Goal: Check status

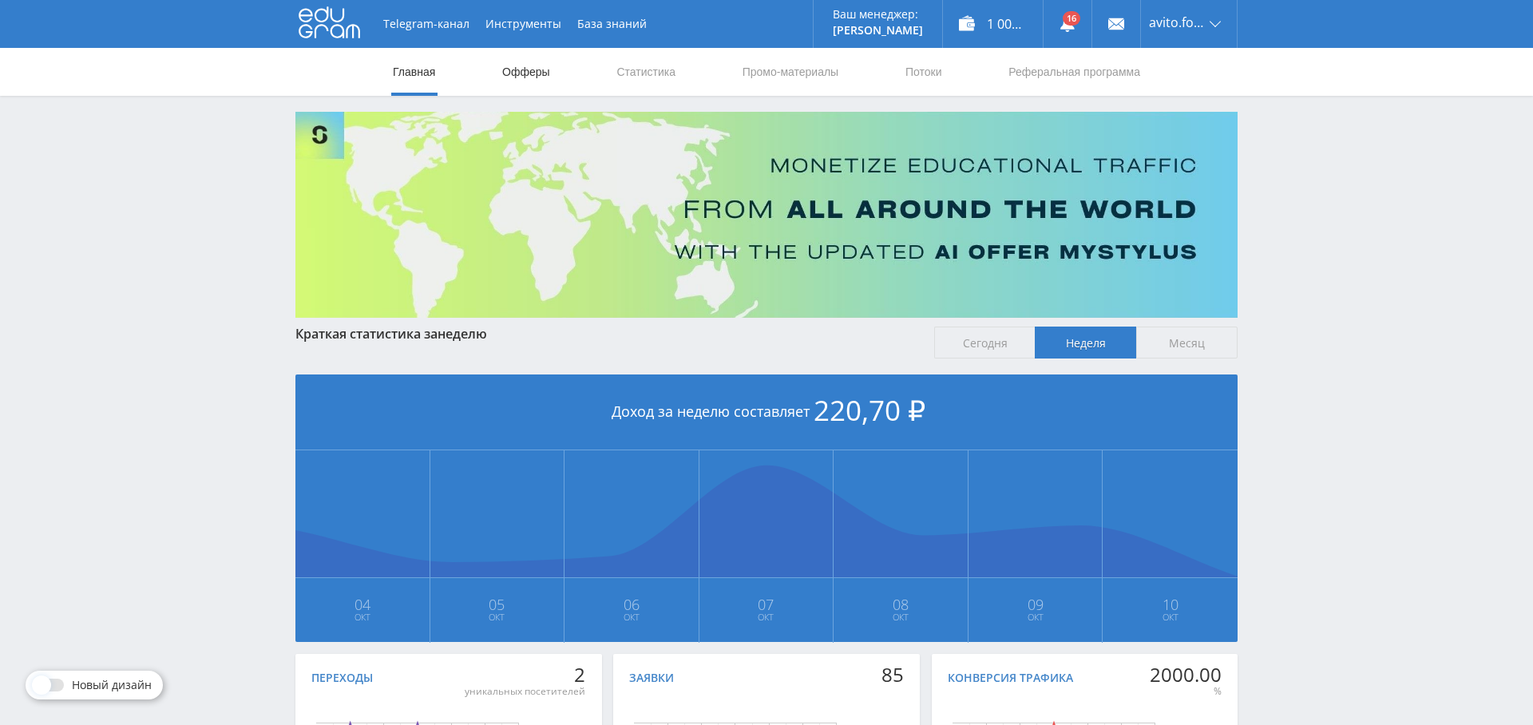
click at [524, 69] on link "Офферы" at bounding box center [526, 72] width 51 height 48
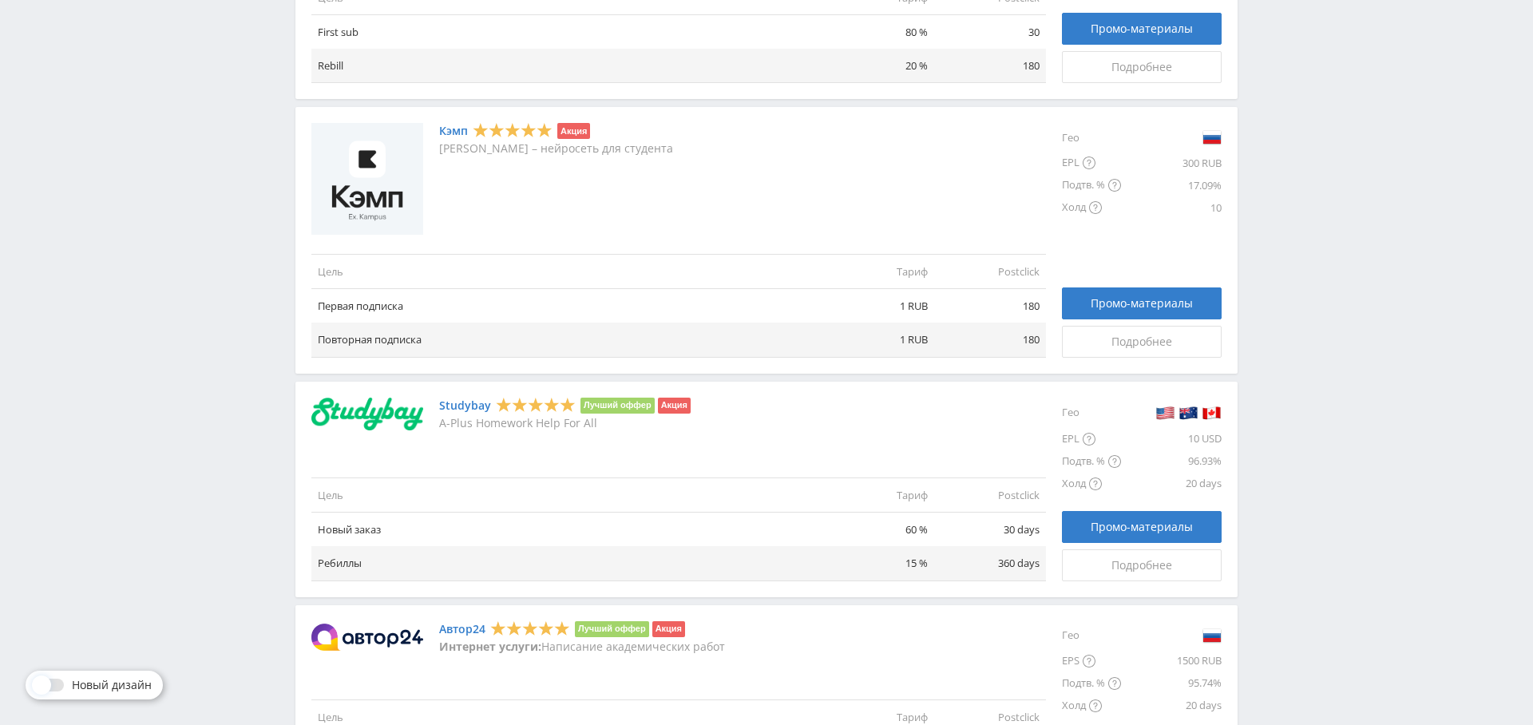
scroll to position [858, 0]
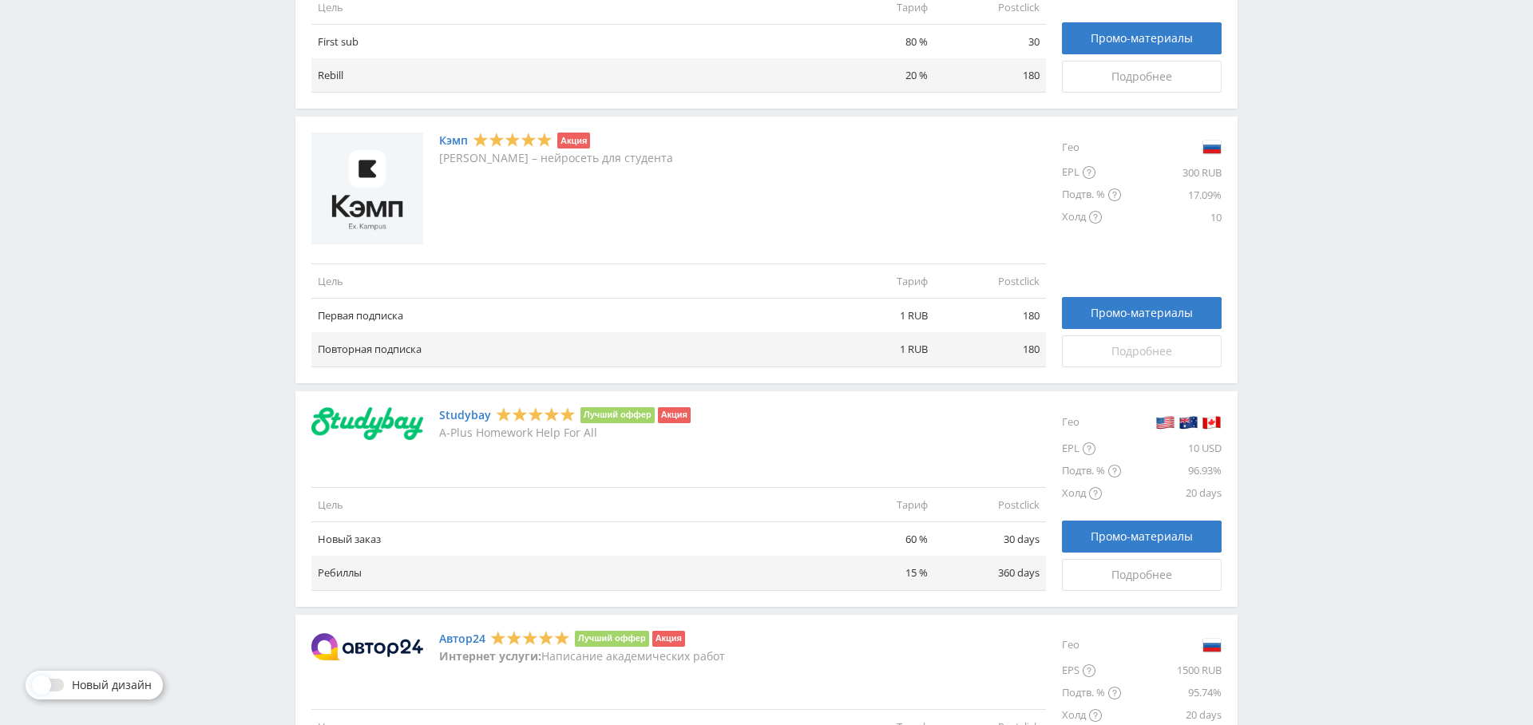
click at [1154, 345] on span "Подробнее" at bounding box center [1141, 351] width 61 height 13
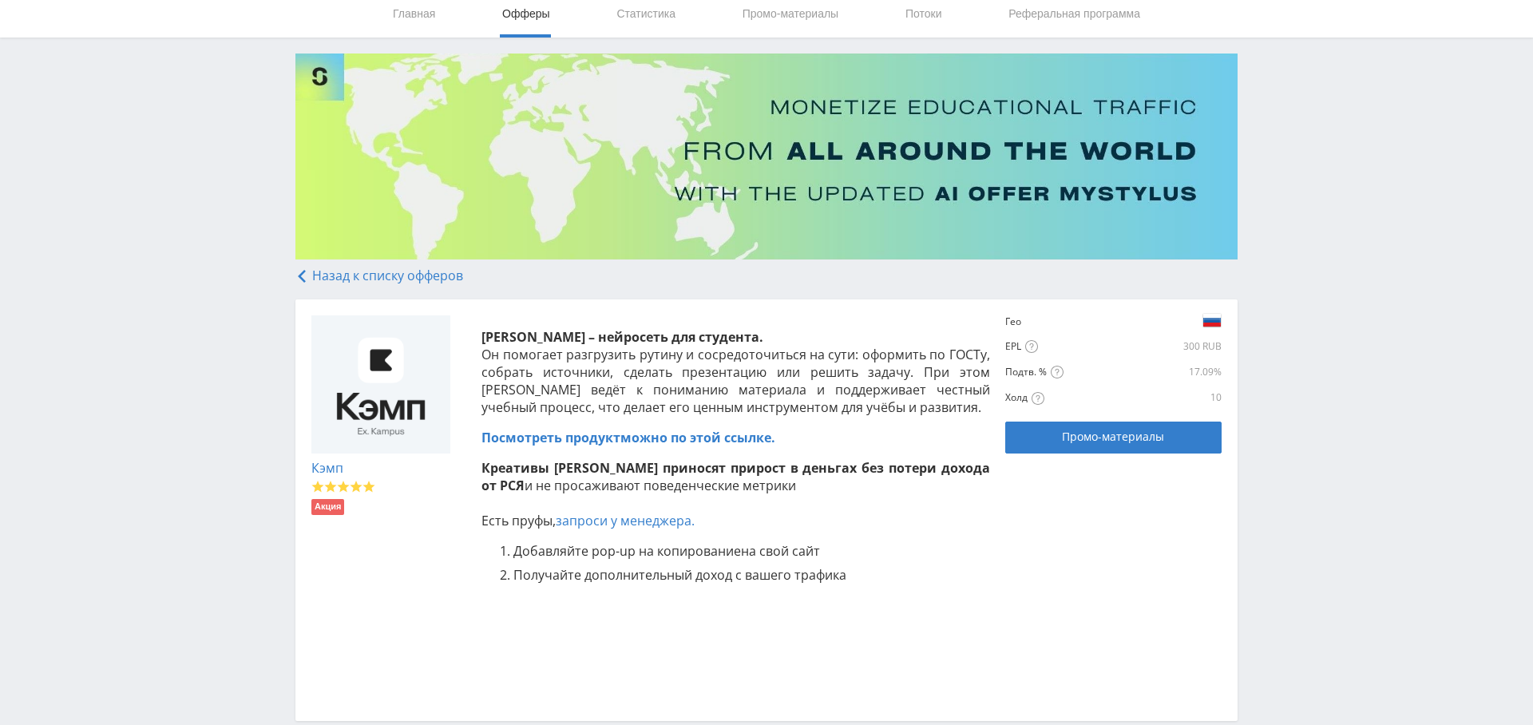
scroll to position [43, 0]
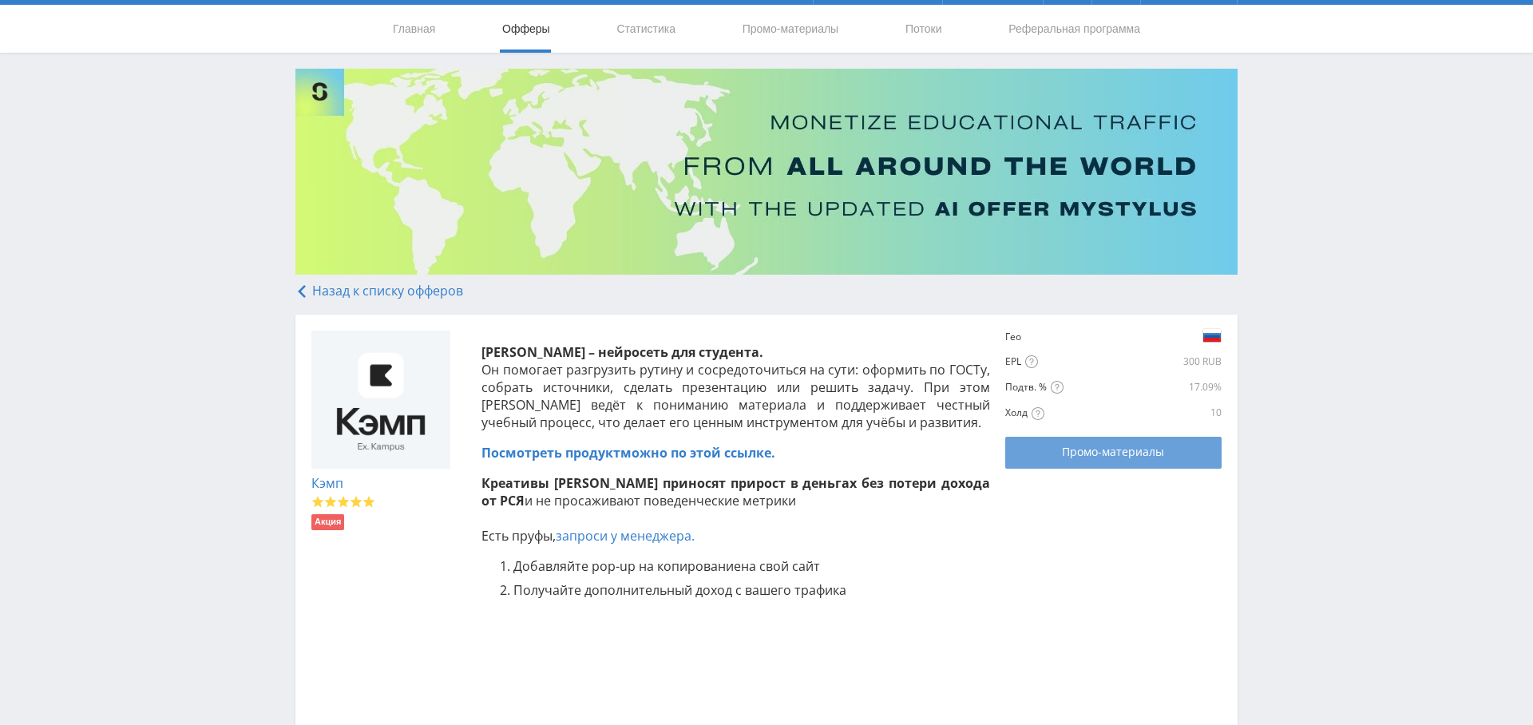
click at [1088, 450] on span "Промо-материалы" at bounding box center [1113, 452] width 102 height 13
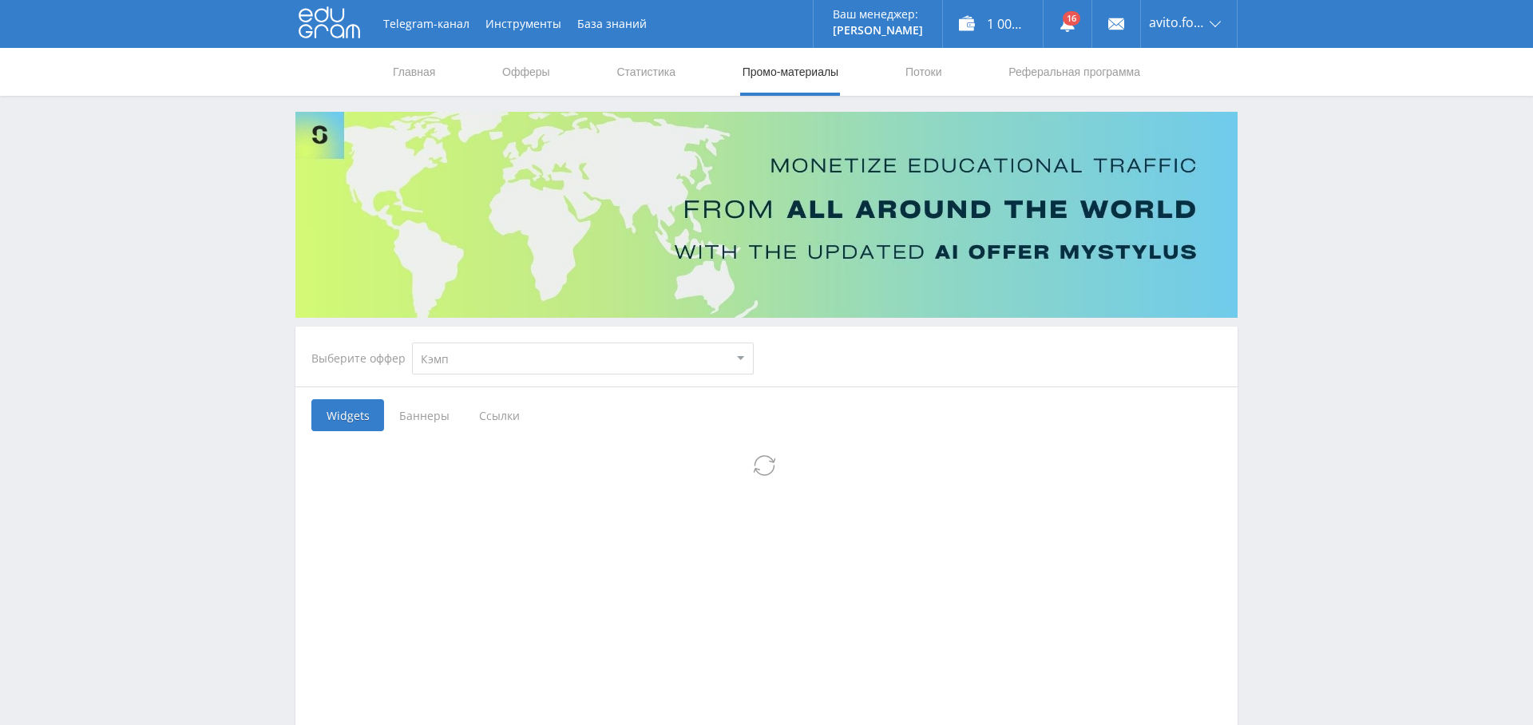
select select "340"
click at [429, 412] on span "Баннеры" at bounding box center [424, 415] width 80 height 32
click at [0, 0] on input "Баннеры" at bounding box center [0, 0] width 0 height 0
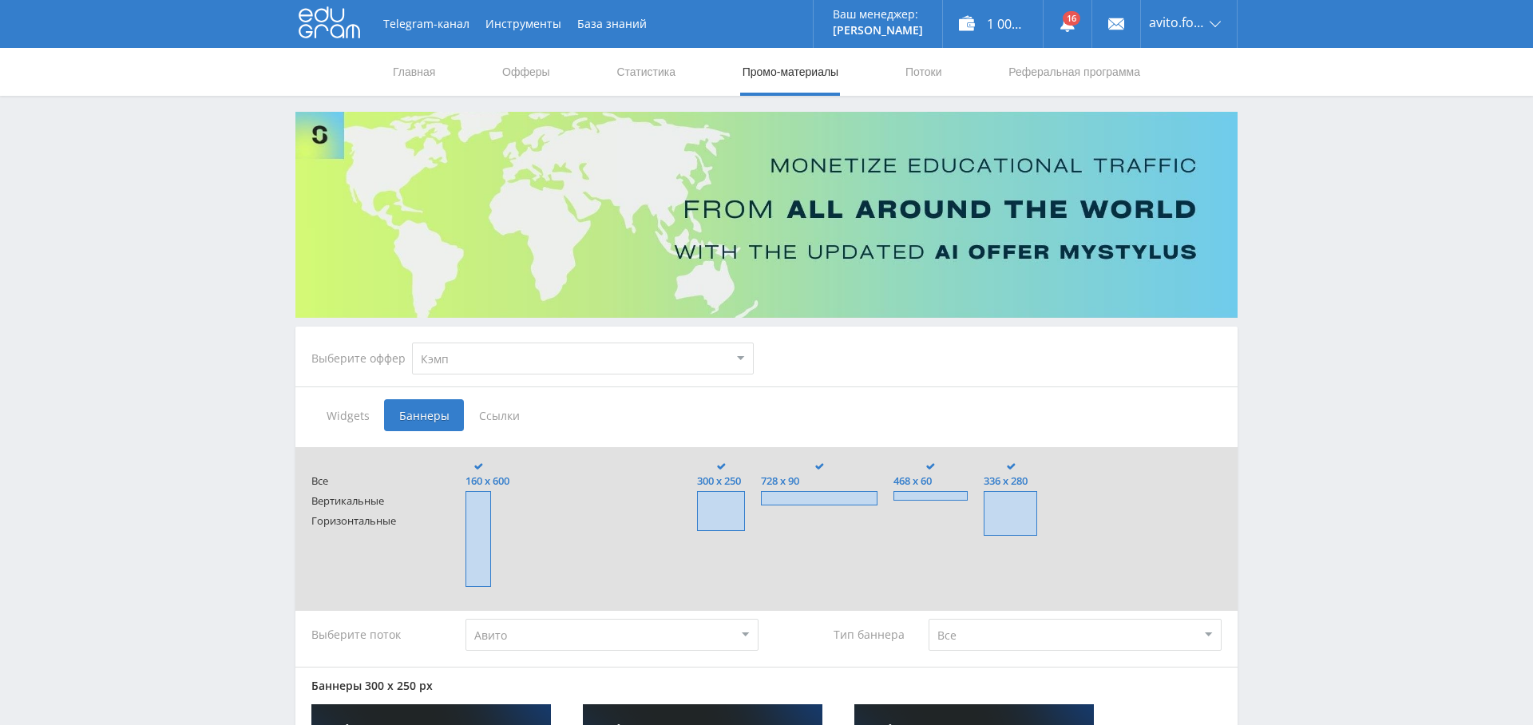
click at [495, 415] on span "Ссылки" at bounding box center [499, 415] width 71 height 32
click at [0, 0] on input "Ссылки" at bounding box center [0, 0] width 0 height 0
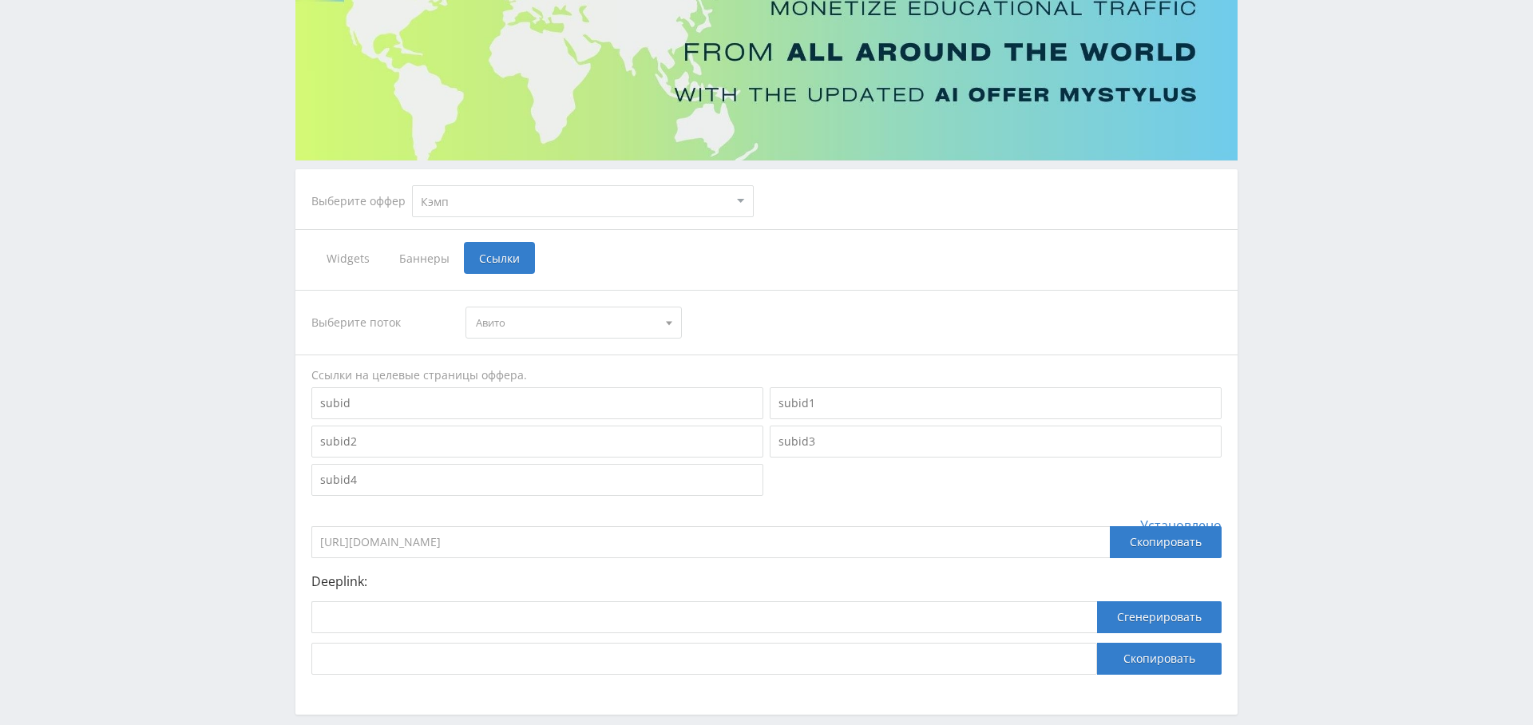
scroll to position [233, 0]
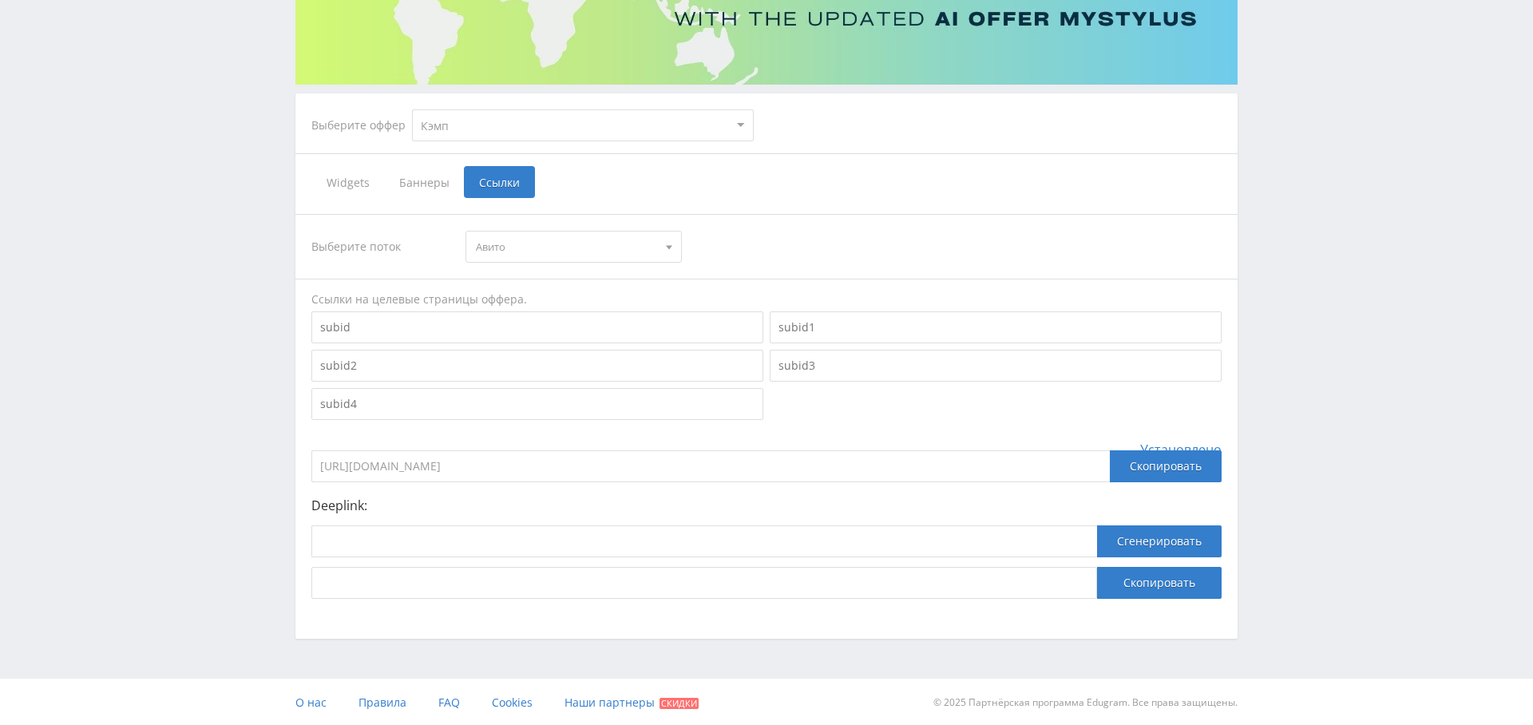
click at [593, 456] on input "https://eduforms.org?rid=cd2f0d613eb6b4f4" at bounding box center [710, 466] width 798 height 32
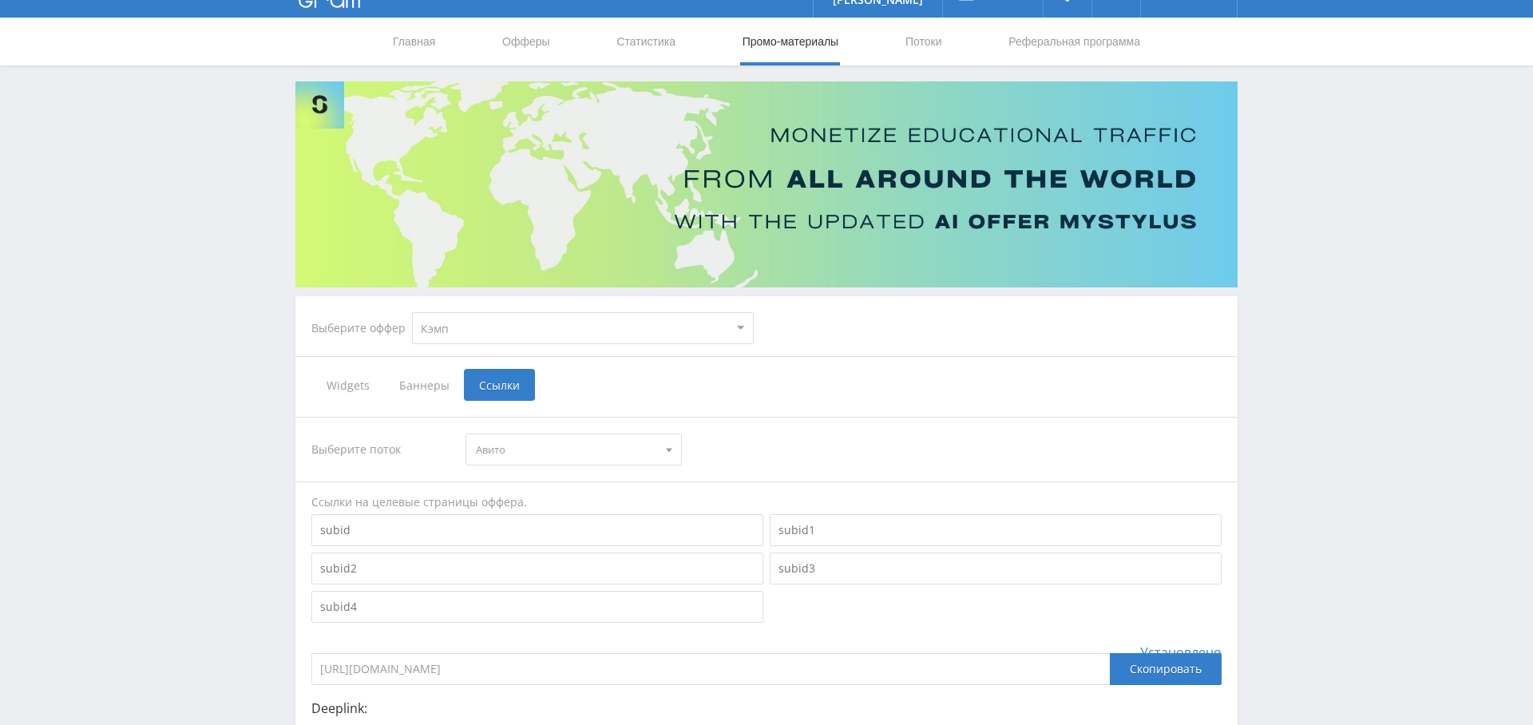
scroll to position [0, 0]
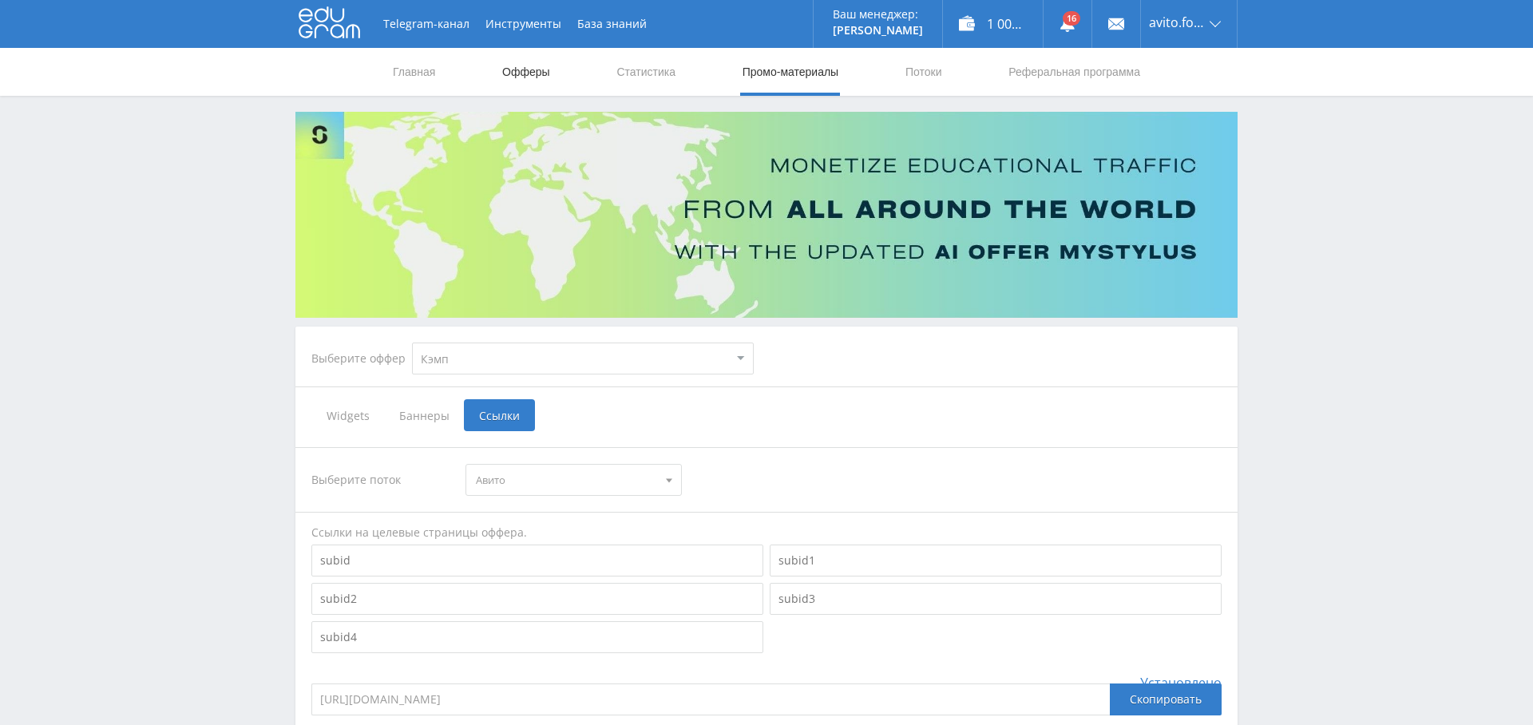
click at [510, 69] on link "Офферы" at bounding box center [526, 72] width 51 height 48
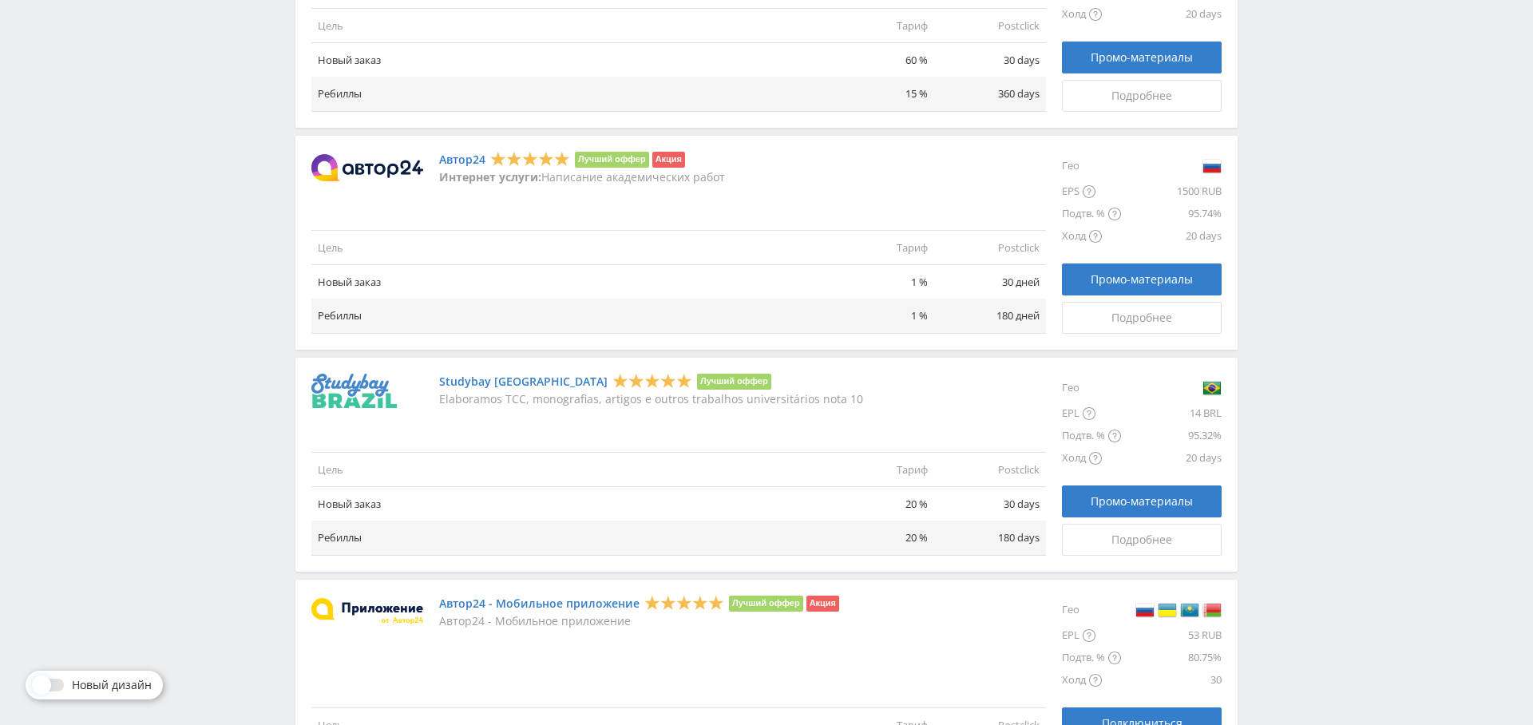
scroll to position [1340, 0]
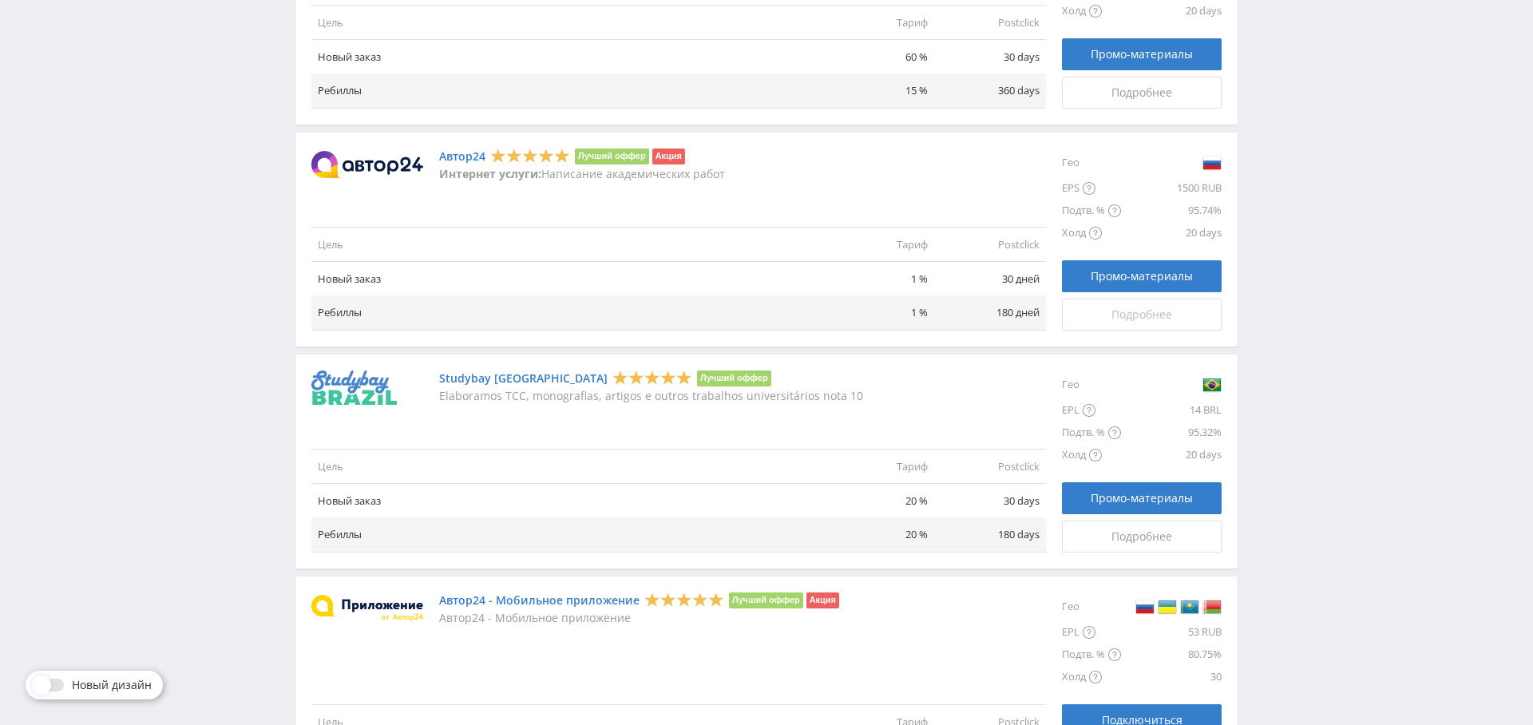
click at [1159, 315] on span "Подробнее" at bounding box center [1141, 314] width 61 height 13
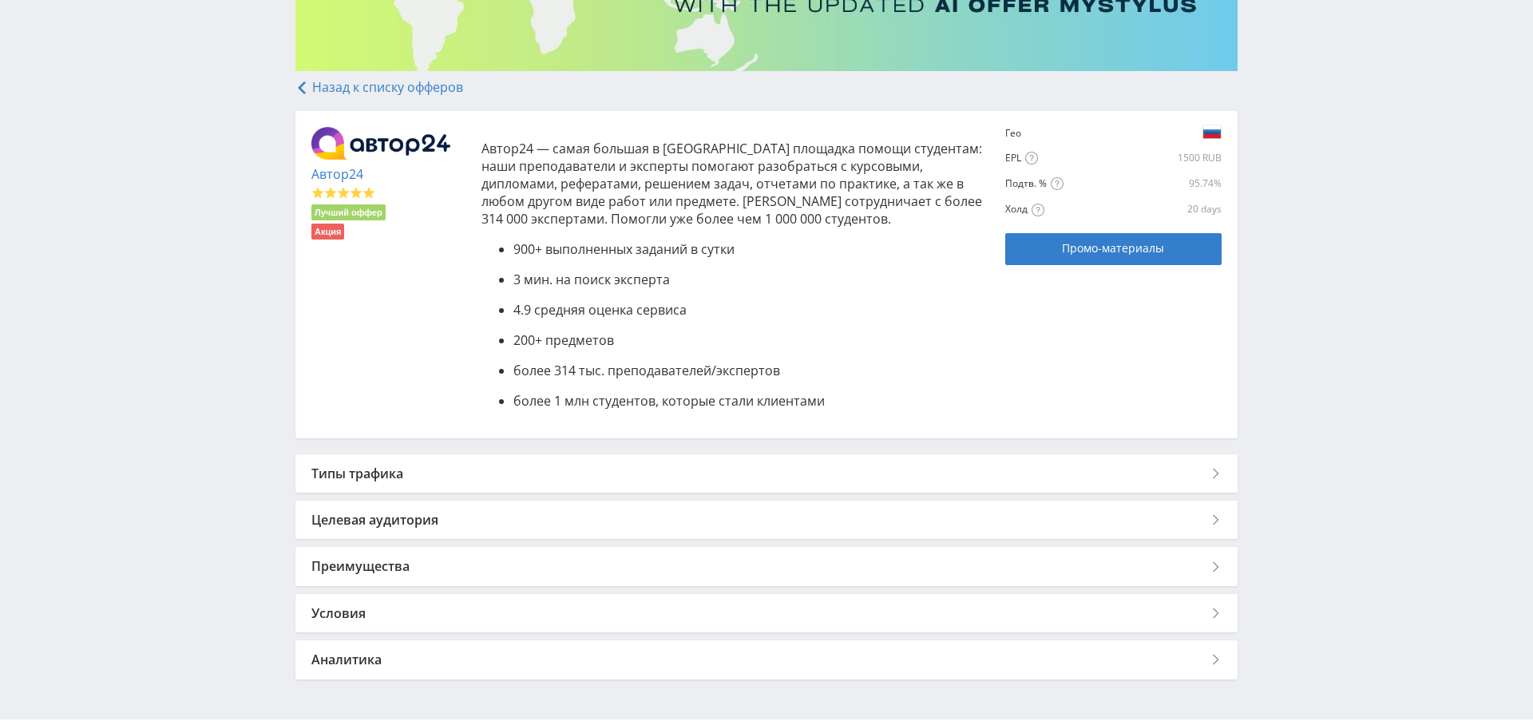
scroll to position [288, 0]
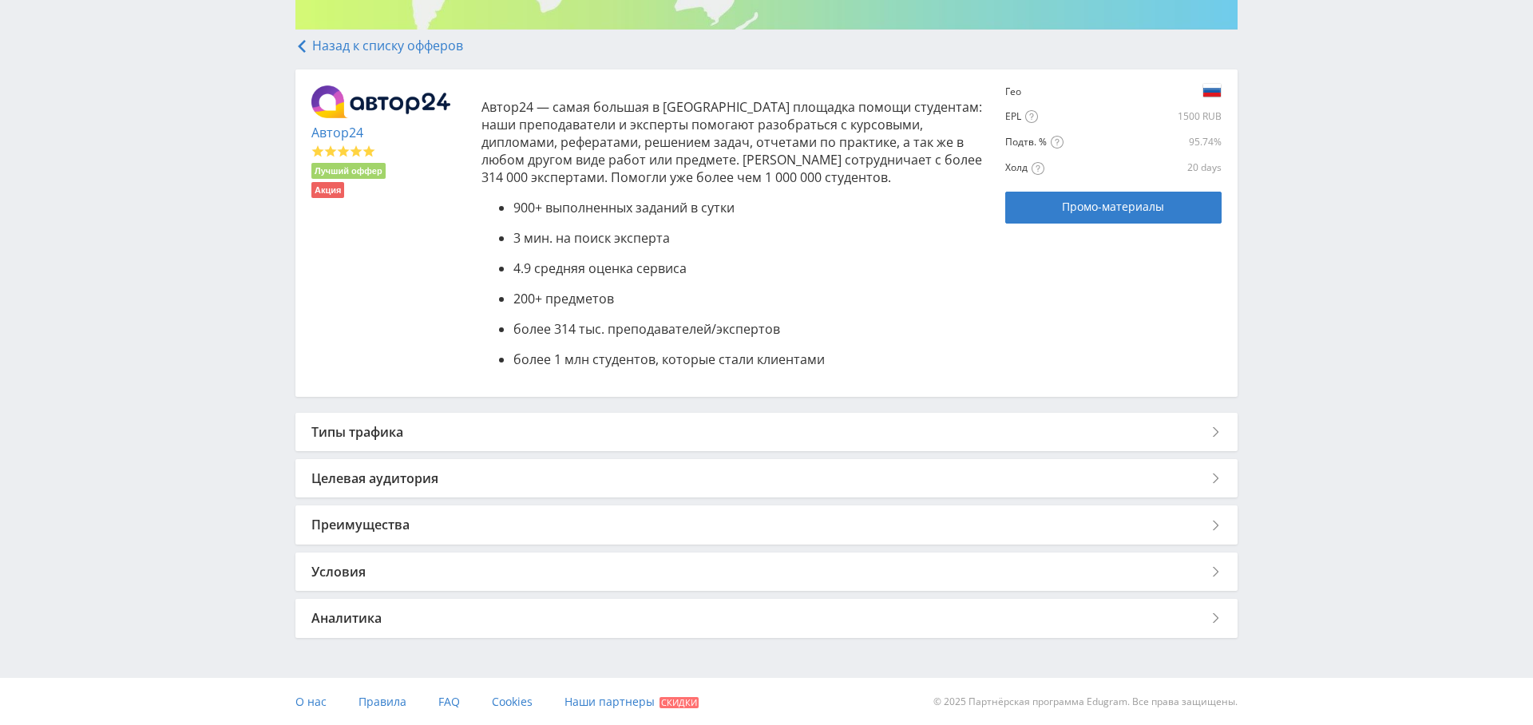
click at [627, 418] on div "Типы трафика" at bounding box center [766, 432] width 942 height 38
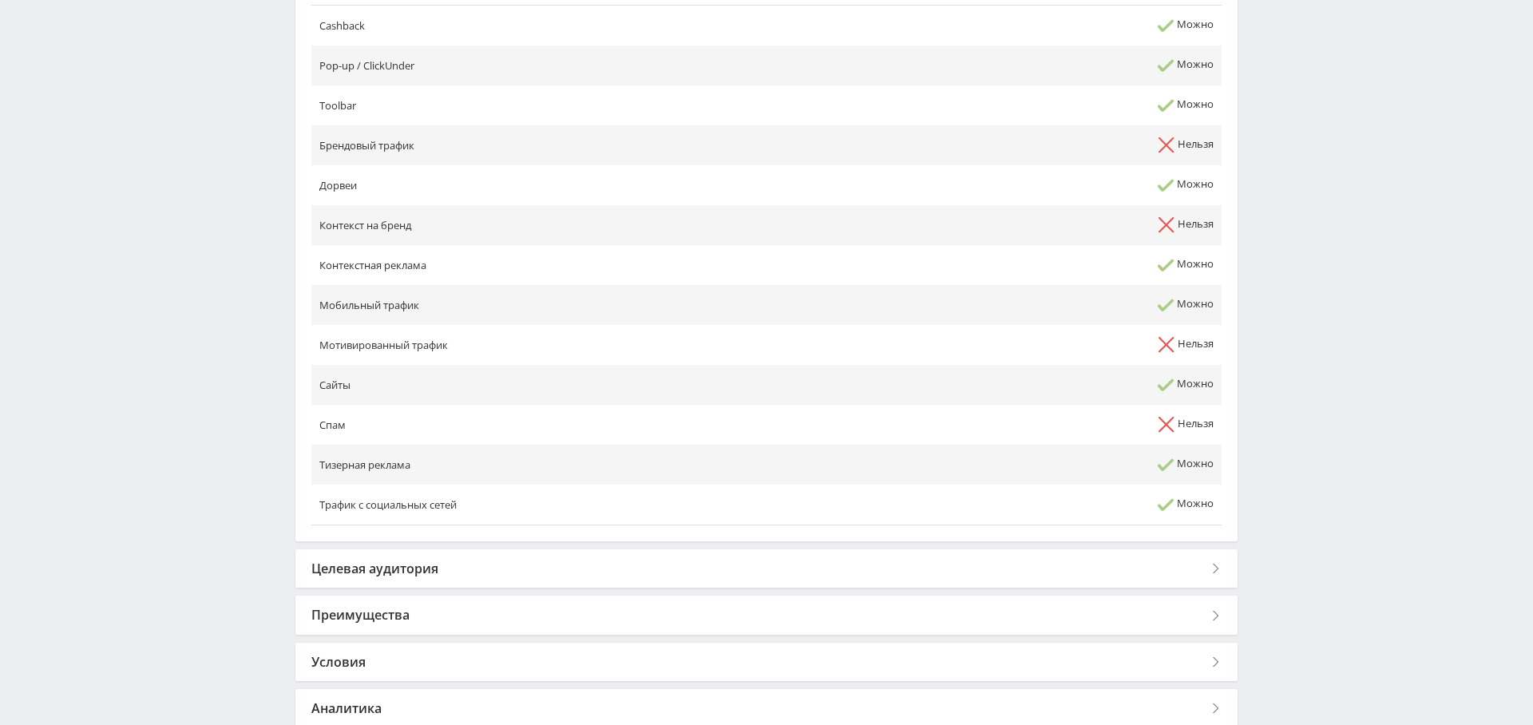
scroll to position [761, 0]
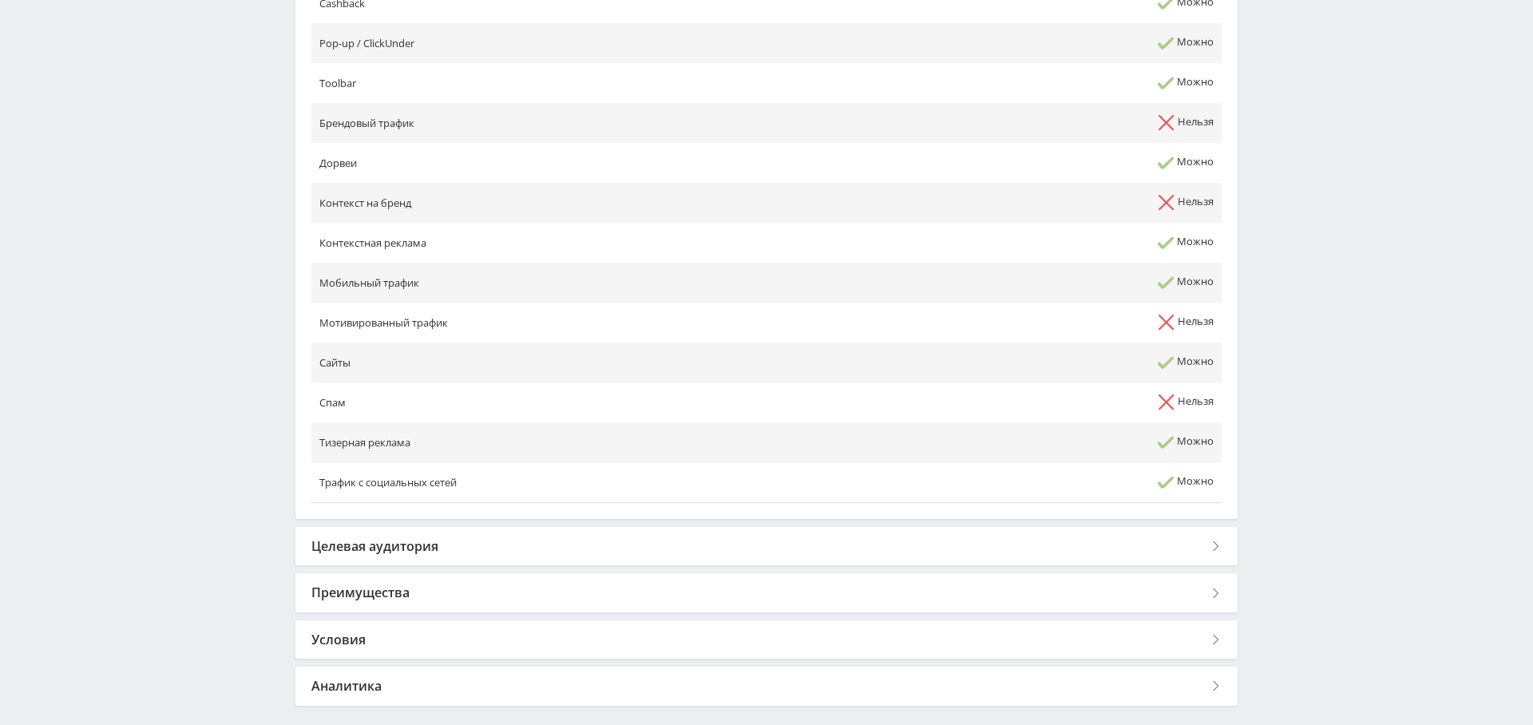
click at [572, 537] on div "Целевая аудитория" at bounding box center [766, 546] width 942 height 38
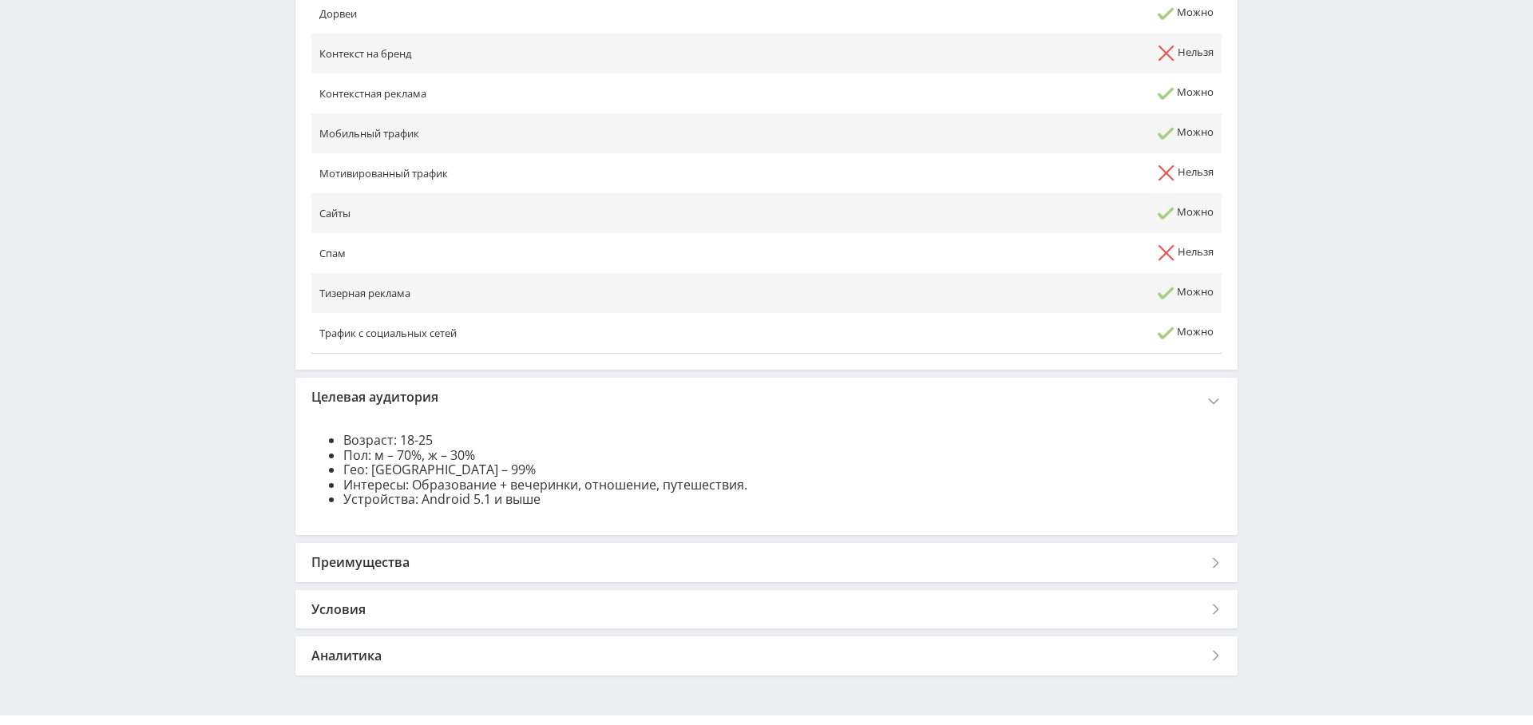
scroll to position [947, 0]
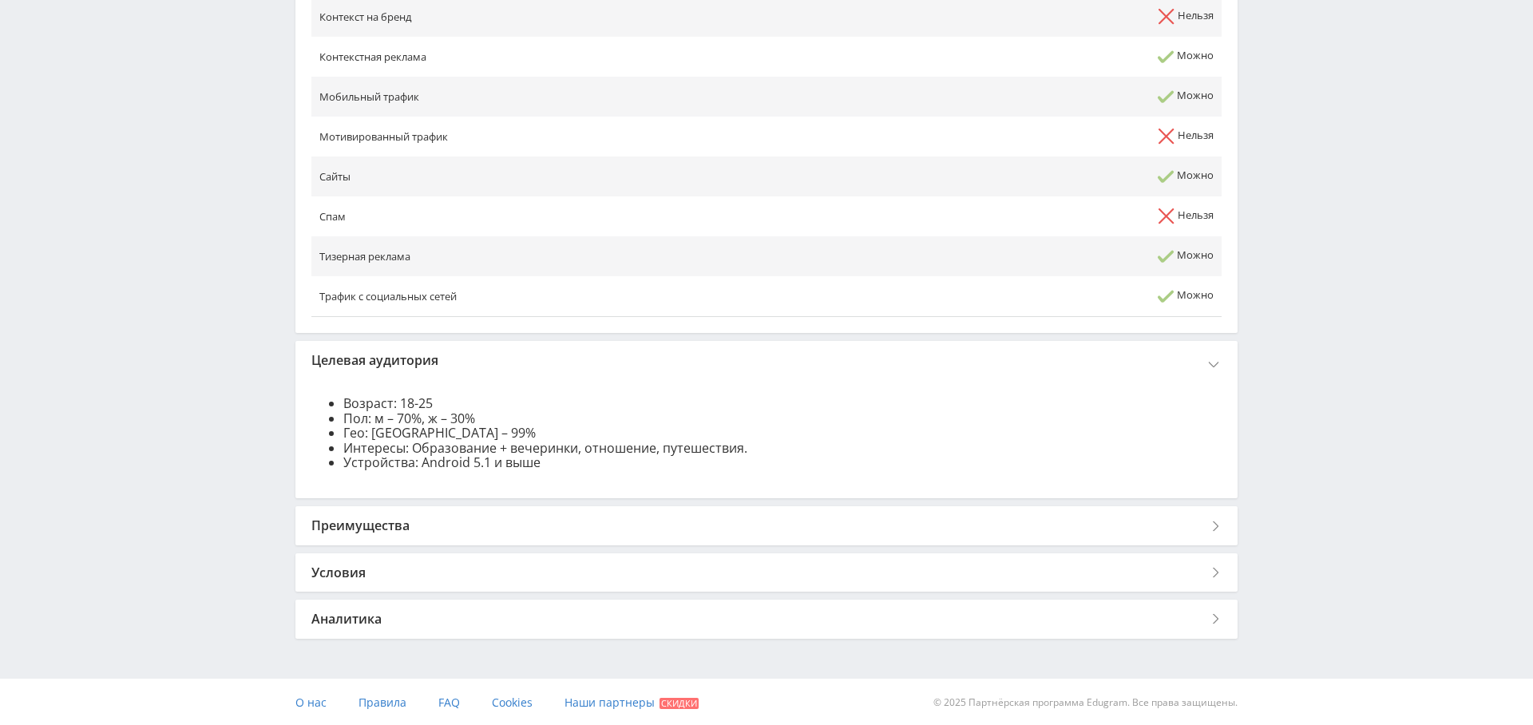
click at [530, 513] on div "Преимущества" at bounding box center [766, 525] width 942 height 38
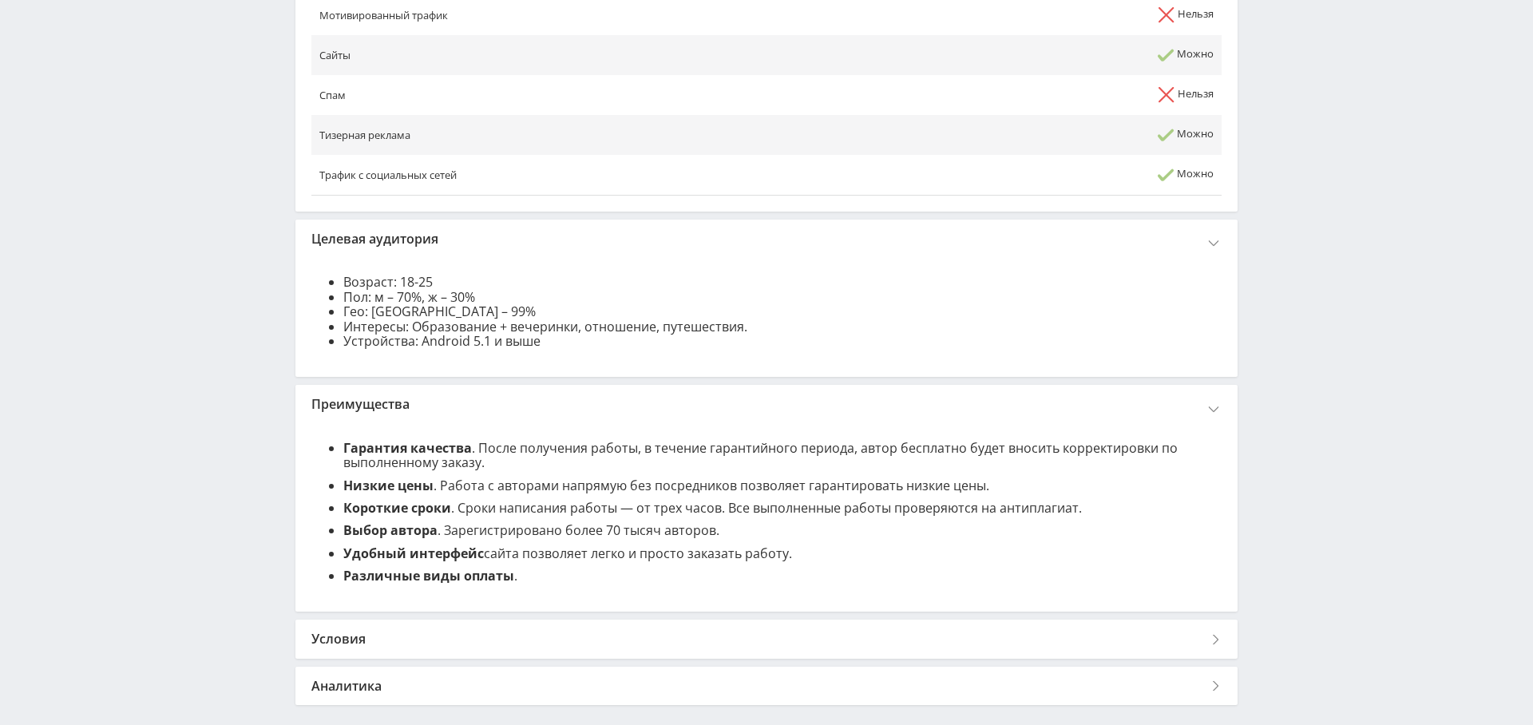
scroll to position [1135, 0]
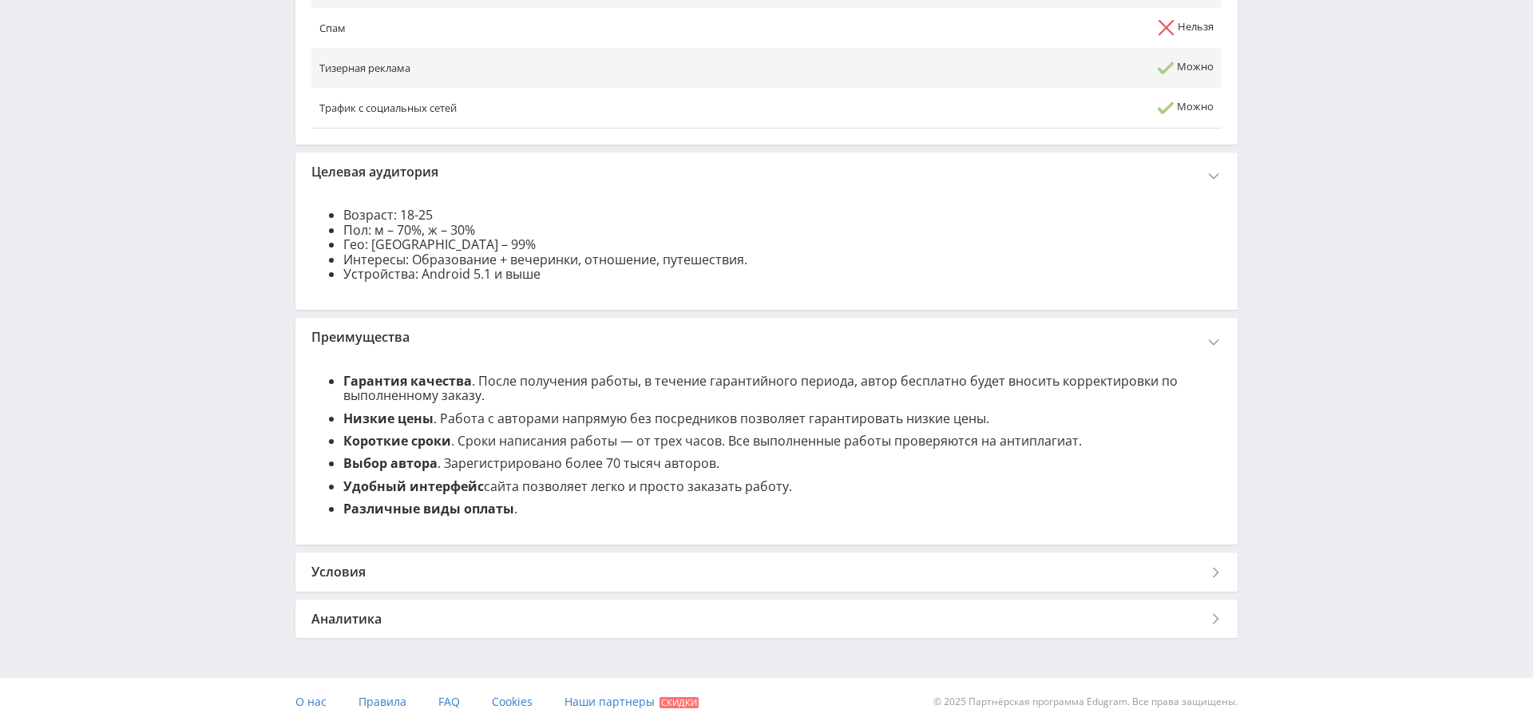
click at [518, 575] on div "Условия" at bounding box center [766, 572] width 942 height 38
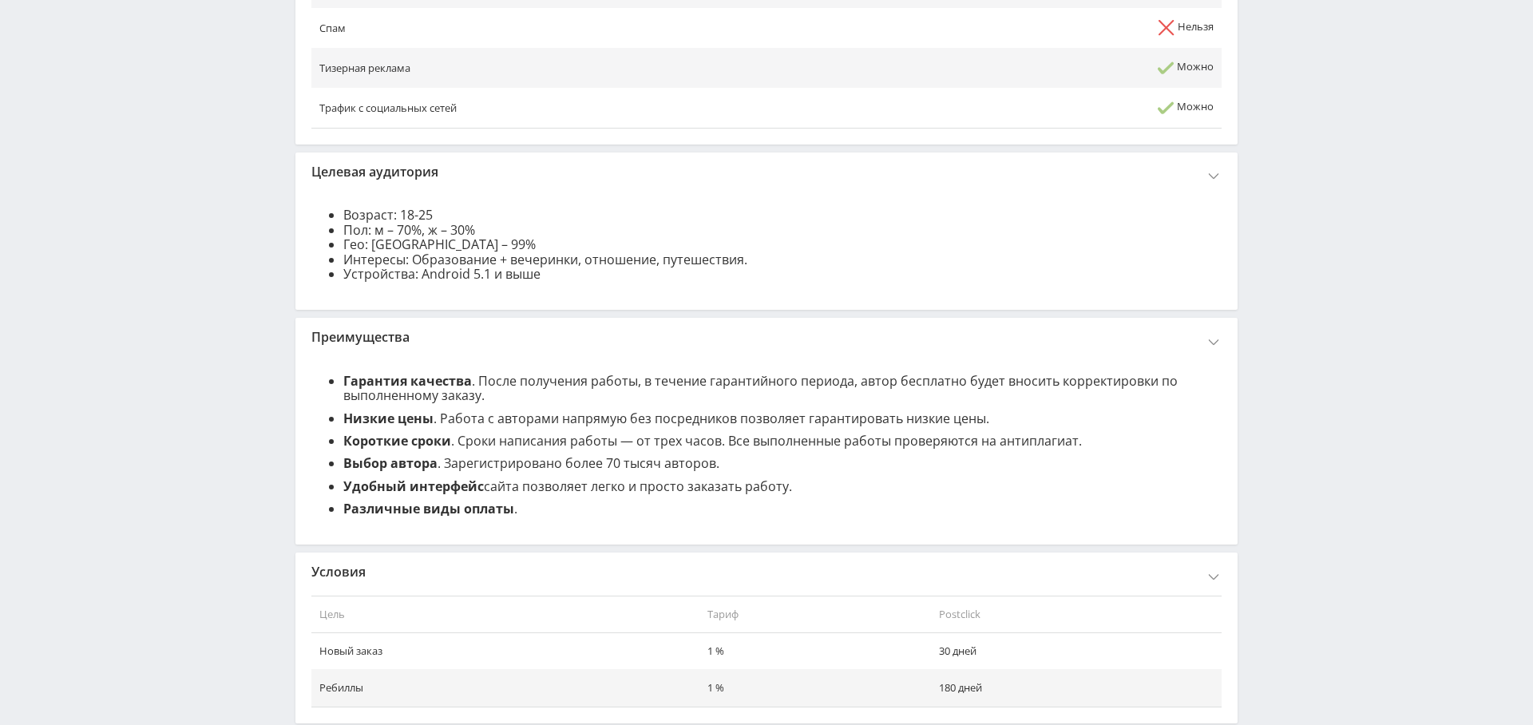
scroll to position [1266, 0]
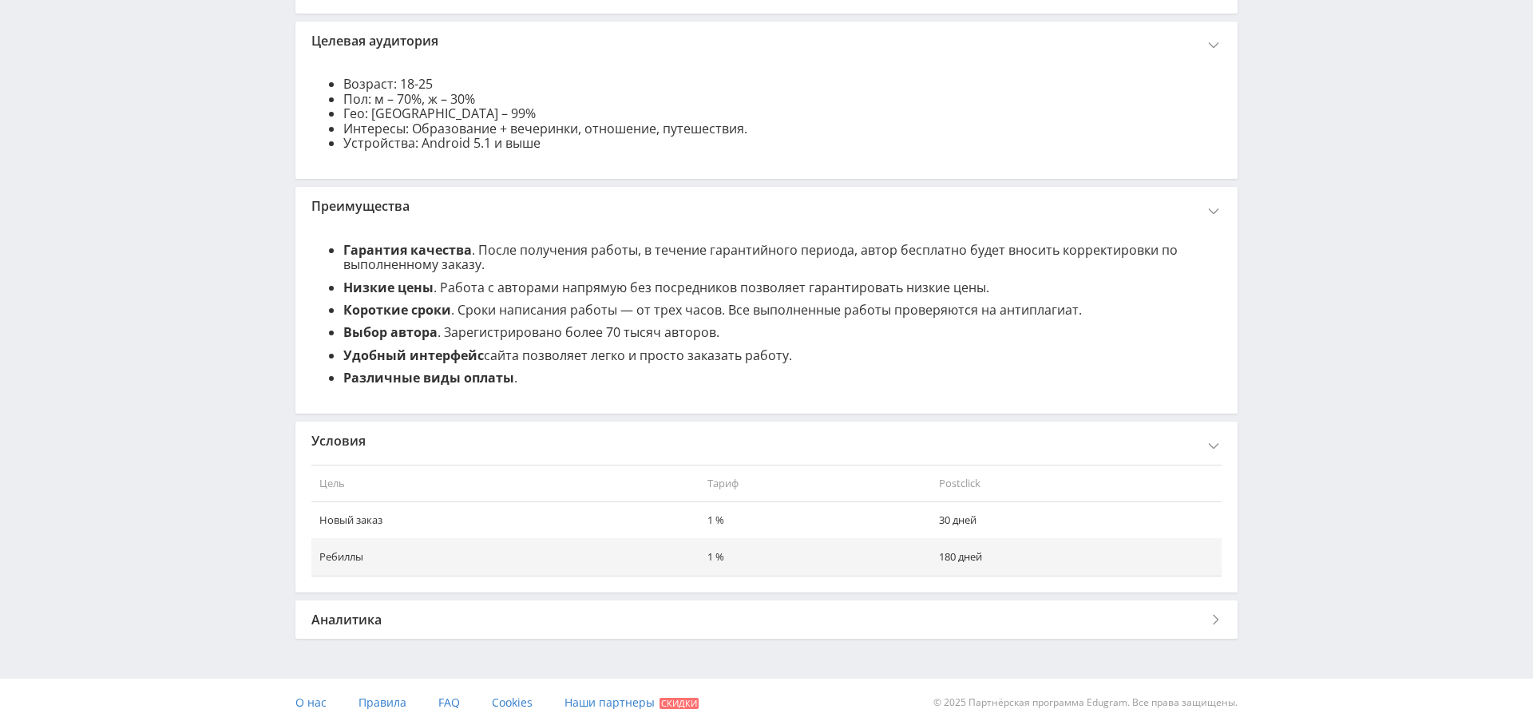
click at [525, 625] on div "Аналитика" at bounding box center [766, 619] width 942 height 38
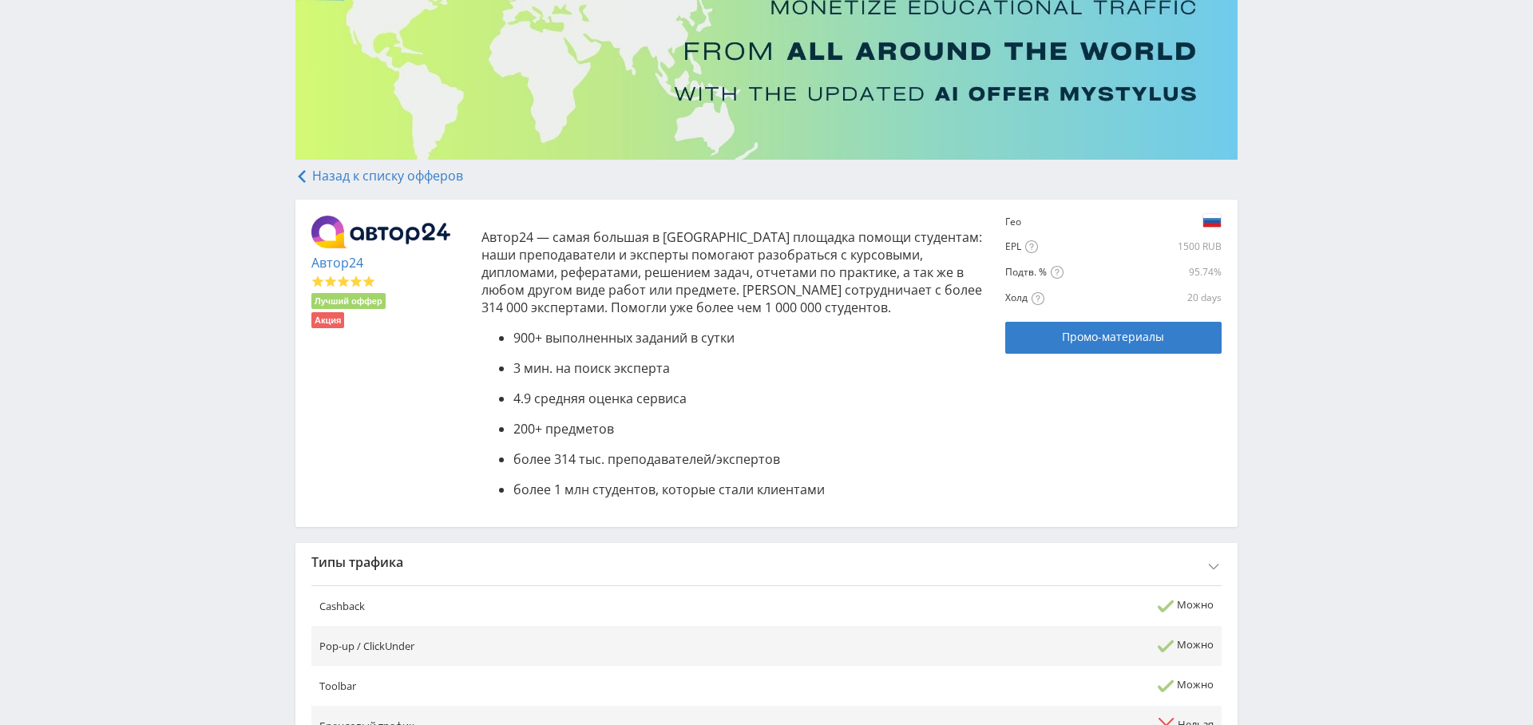
scroll to position [0, 0]
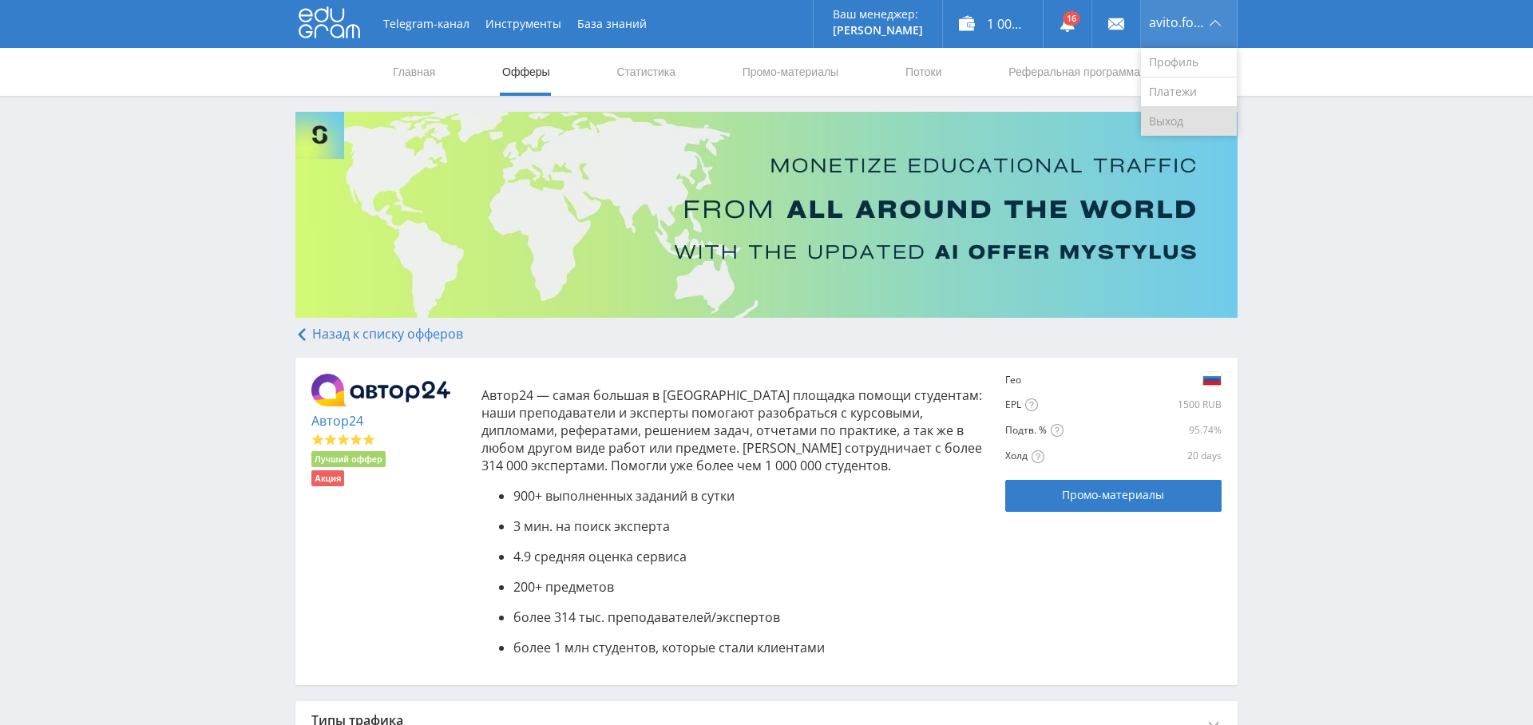
click at [1175, 113] on link "Выход" at bounding box center [1189, 121] width 96 height 29
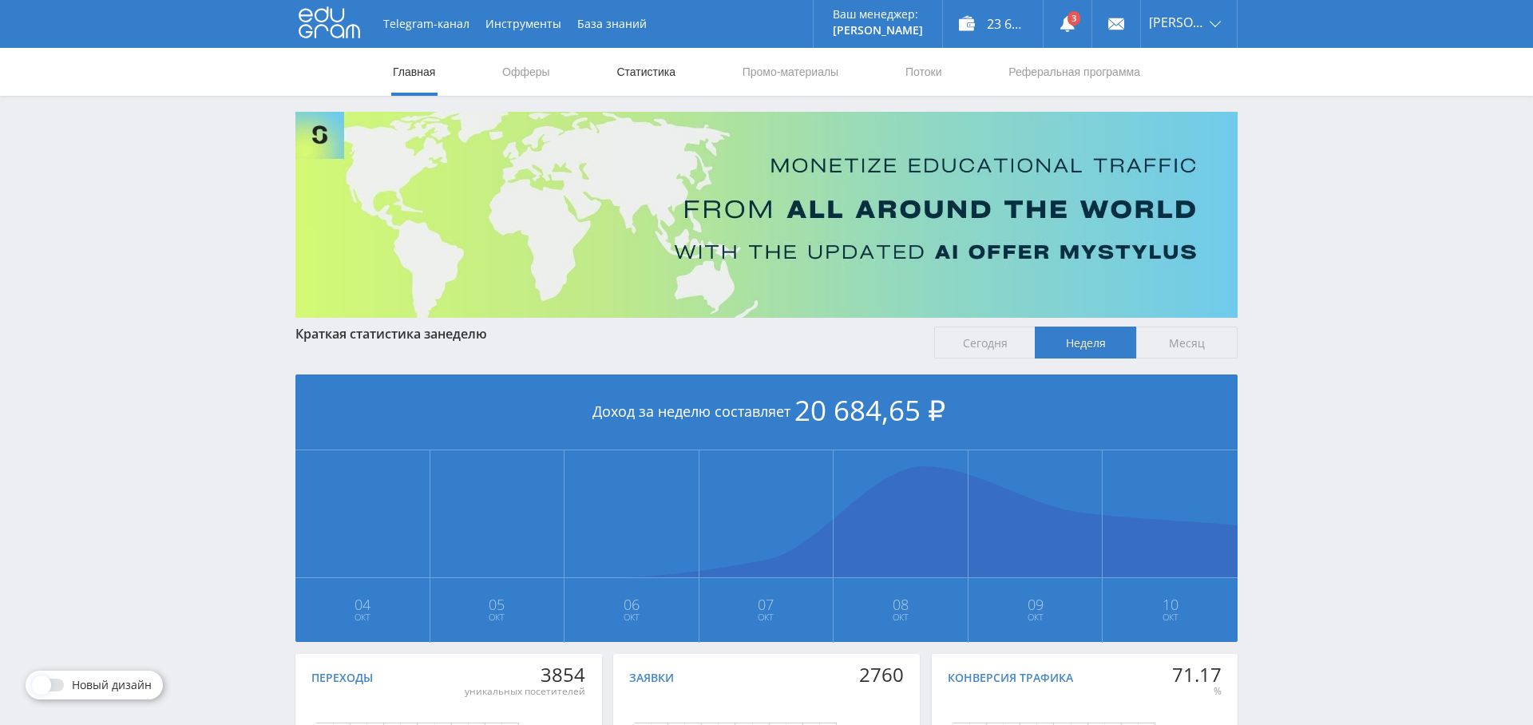
click at [647, 80] on link "Статистика" at bounding box center [646, 72] width 62 height 48
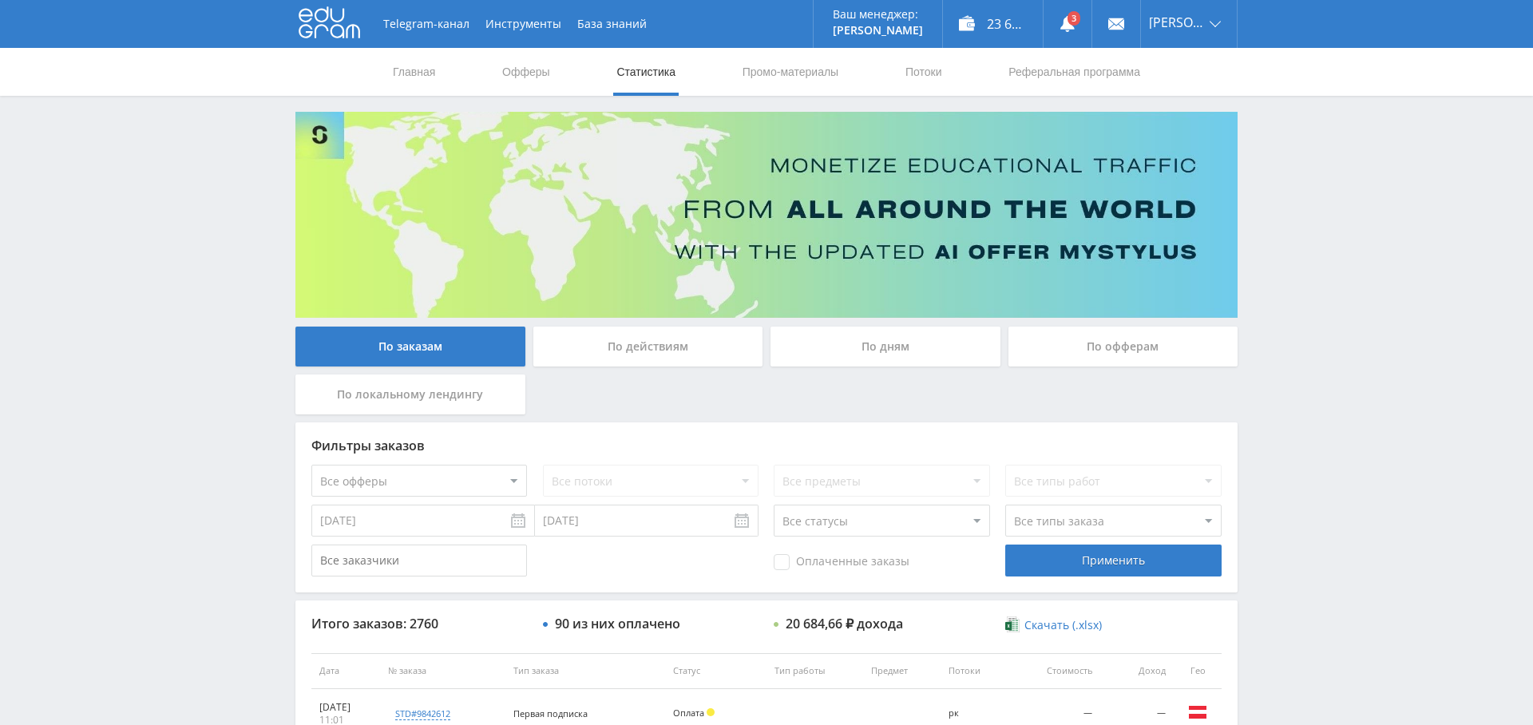
click at [896, 352] on div "По дням" at bounding box center [886, 347] width 230 height 40
click at [0, 0] on input "По дням" at bounding box center [0, 0] width 0 height 0
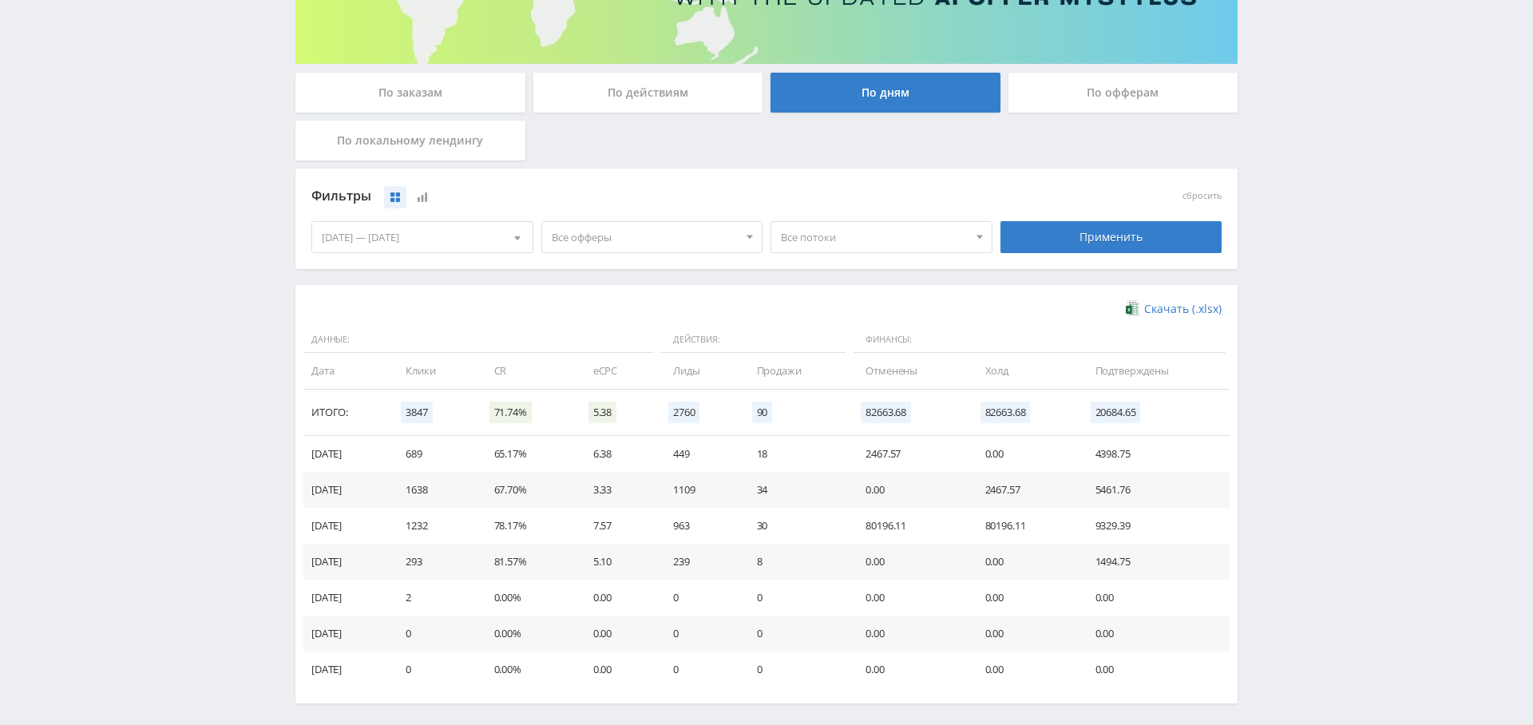
scroll to position [256, 0]
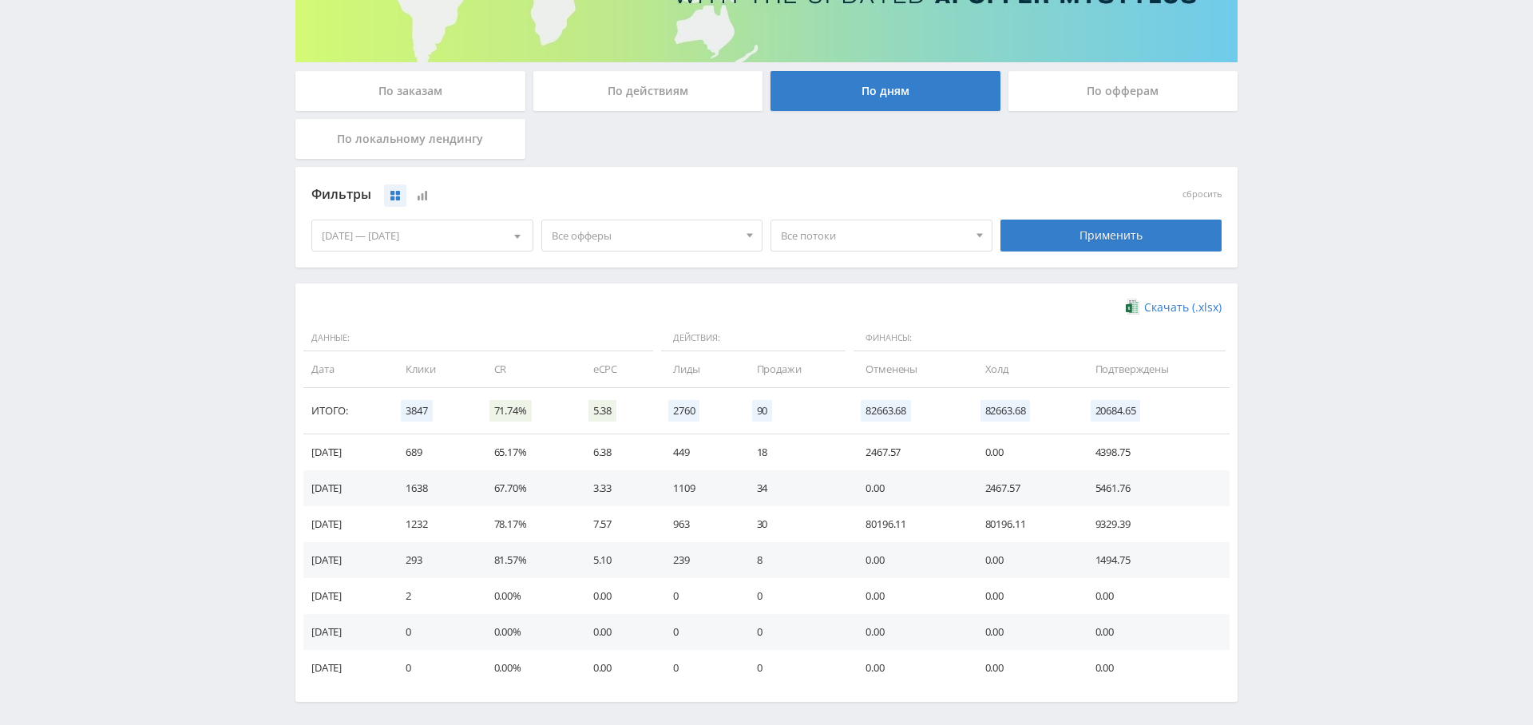
click at [648, 232] on span "Все офферы" at bounding box center [645, 235] width 187 height 30
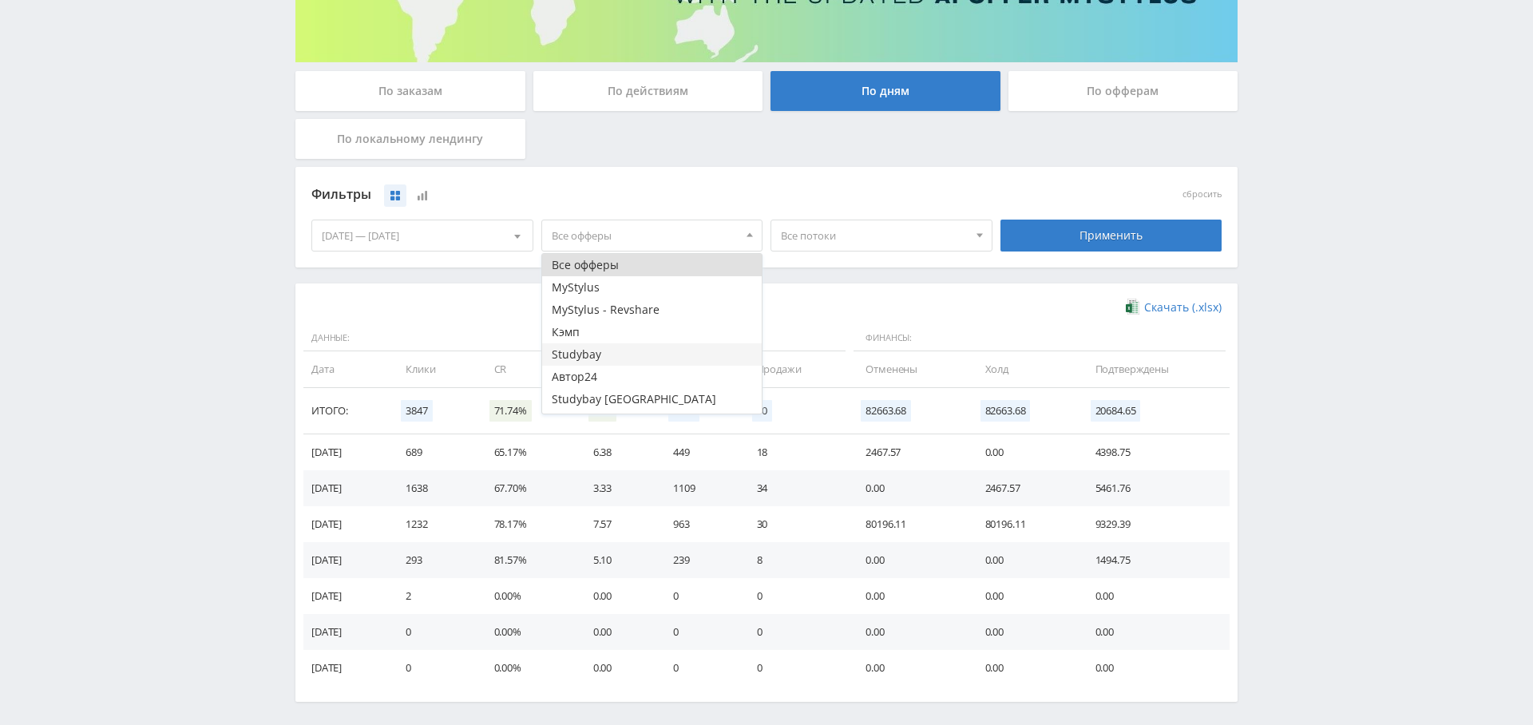
scroll to position [19, 0]
click at [620, 400] on button "Study AI (RevShare)" at bounding box center [652, 402] width 220 height 22
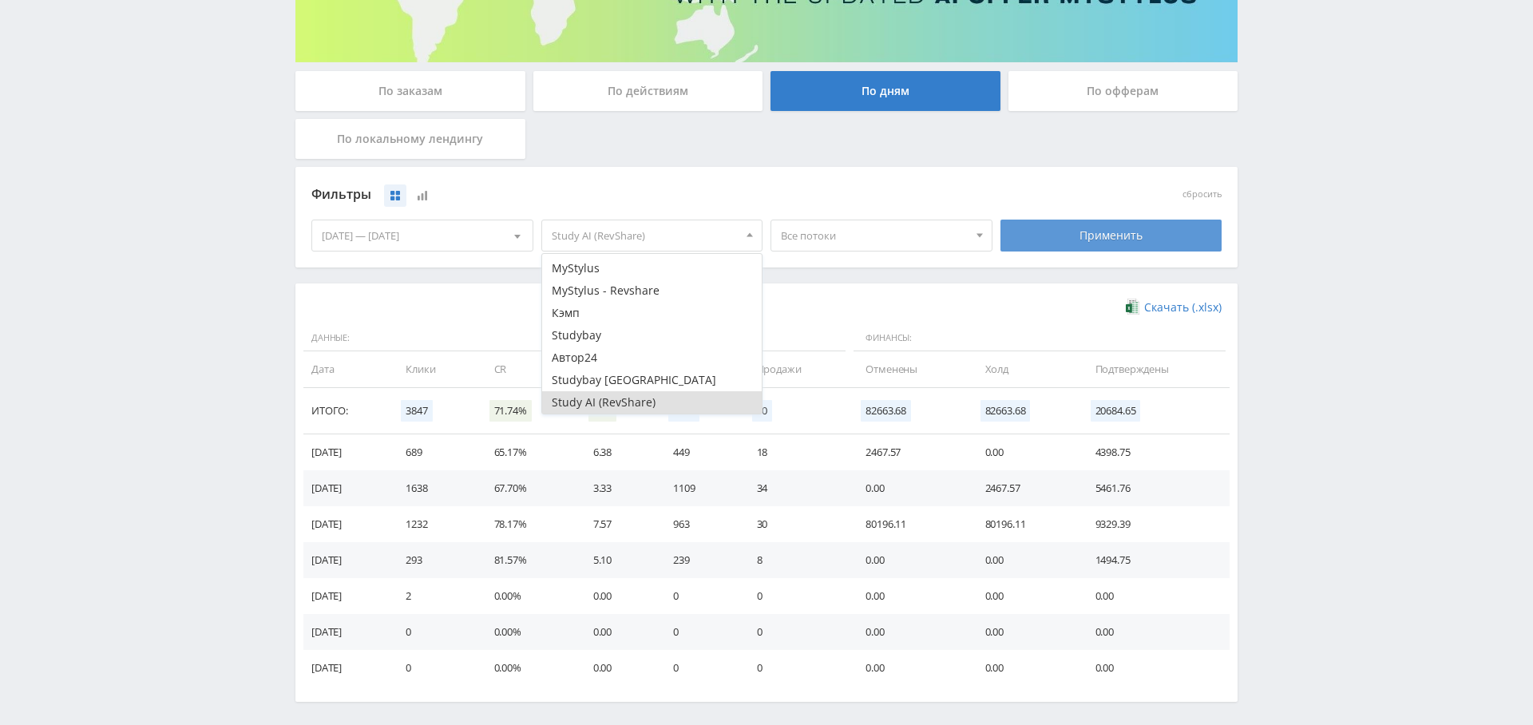
click at [1026, 244] on div "Применить" at bounding box center [1111, 236] width 222 height 32
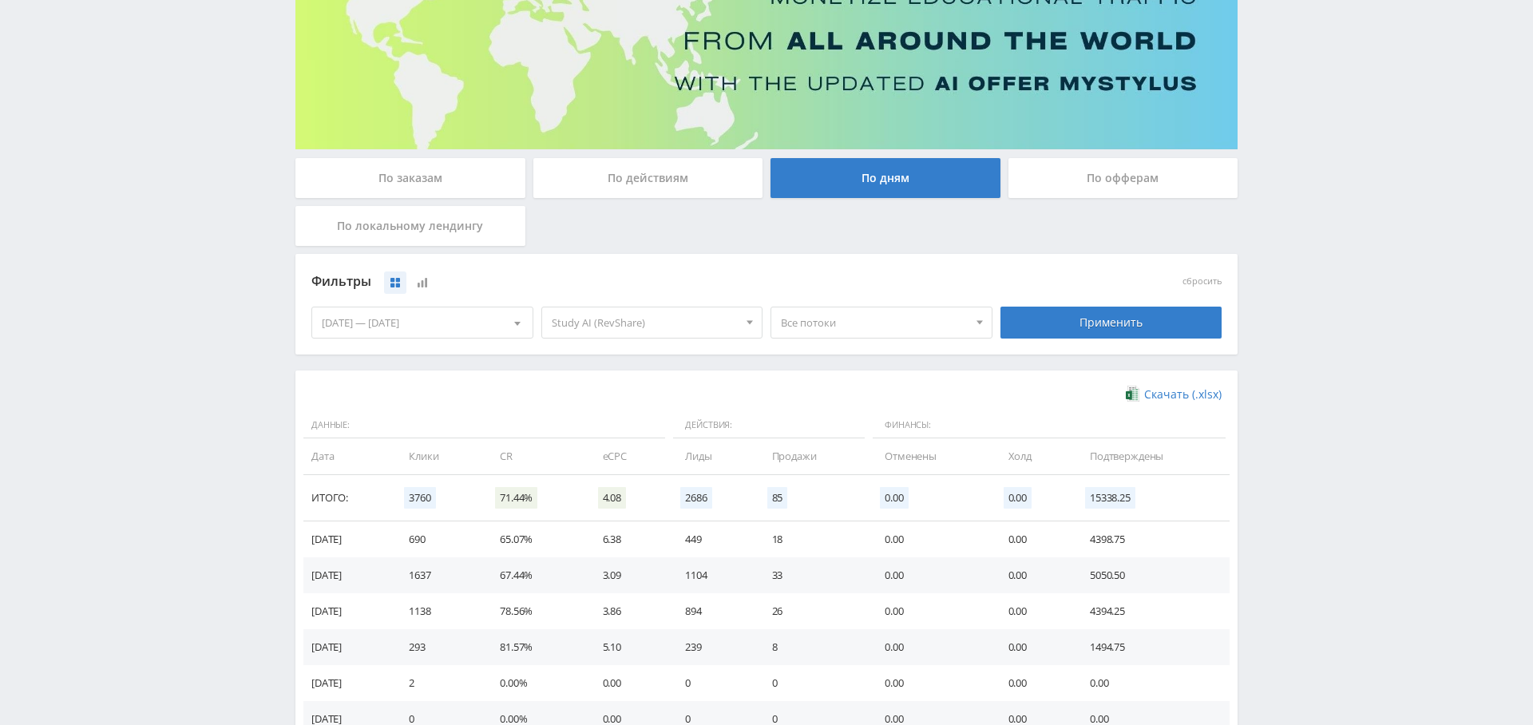
scroll to position [164, 0]
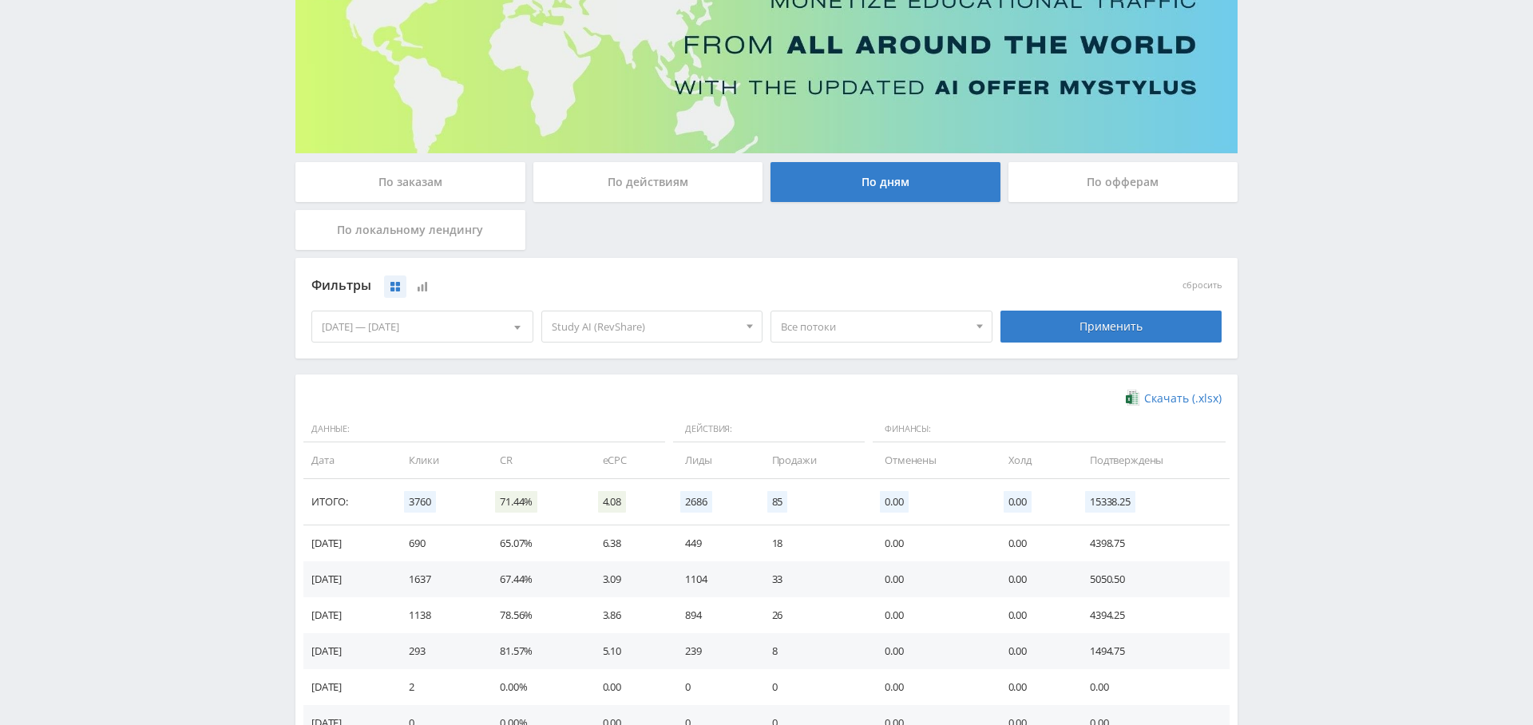
click at [406, 176] on div "По заказам" at bounding box center [410, 182] width 230 height 40
click at [0, 0] on input "По заказам" at bounding box center [0, 0] width 0 height 0
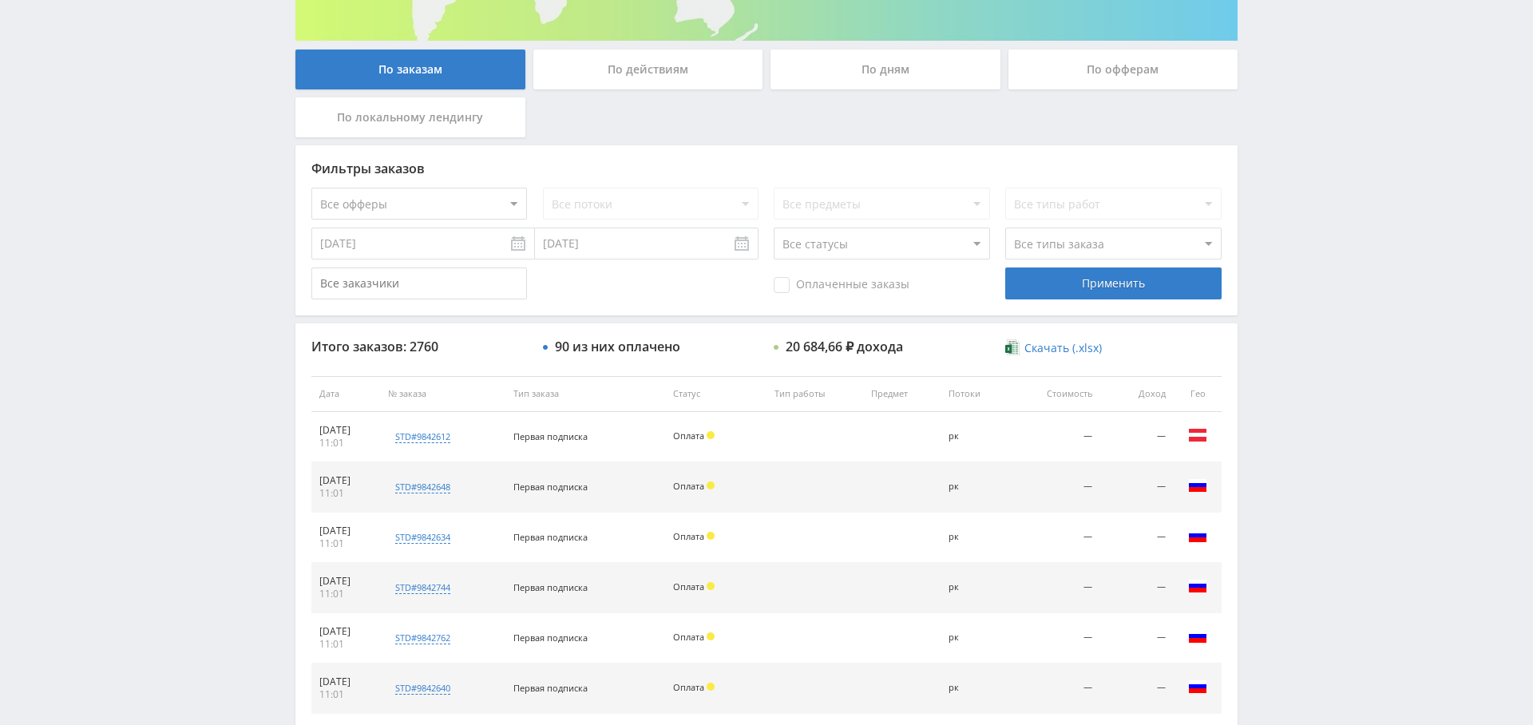
scroll to position [271, 0]
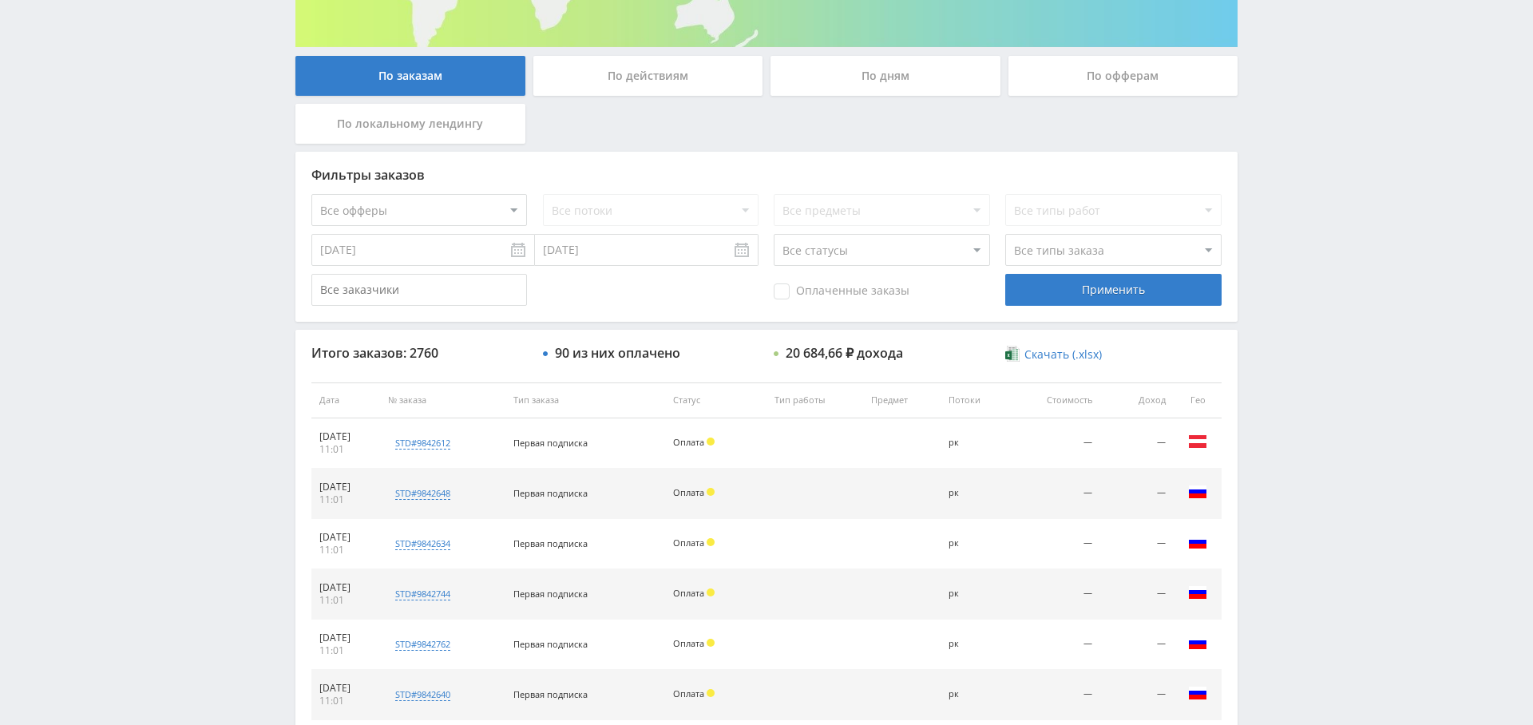
click at [444, 185] on div "Фильтры заказов Все офферы MyStylus MyStylus - Revshare Кэмп Studybay Автор24 S…" at bounding box center [766, 237] width 942 height 170
click at [440, 214] on select "Все офферы MyStylus MyStylus - Revshare Кэмп Studybay Автор24 Studybay [GEOGRAP…" at bounding box center [419, 210] width 216 height 32
select select "376"
click at [796, 291] on span "Оплаченные заказы" at bounding box center [842, 291] width 136 height 16
click at [0, 0] on input "Оплаченные заказы" at bounding box center [0, 0] width 0 height 0
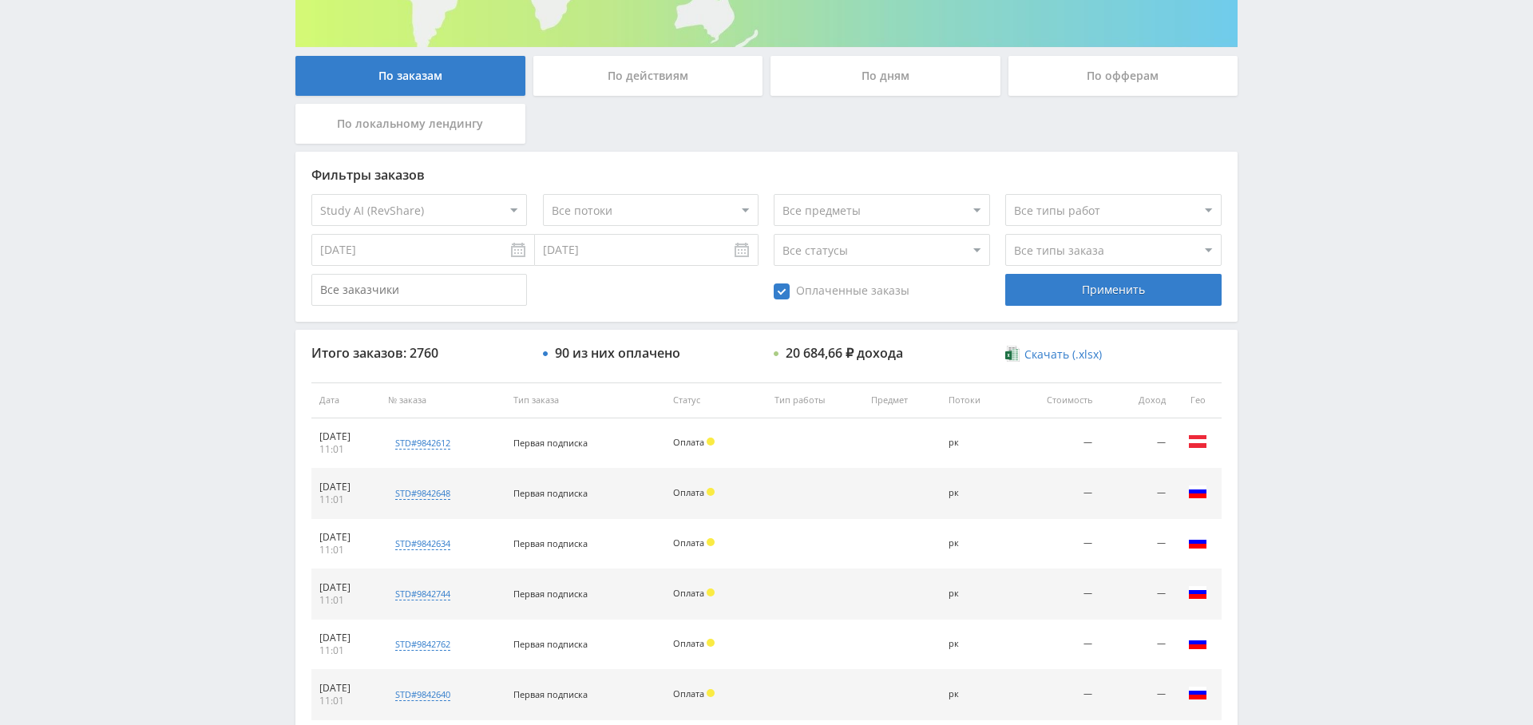
click at [1096, 299] on div "Применить" at bounding box center [1113, 290] width 216 height 32
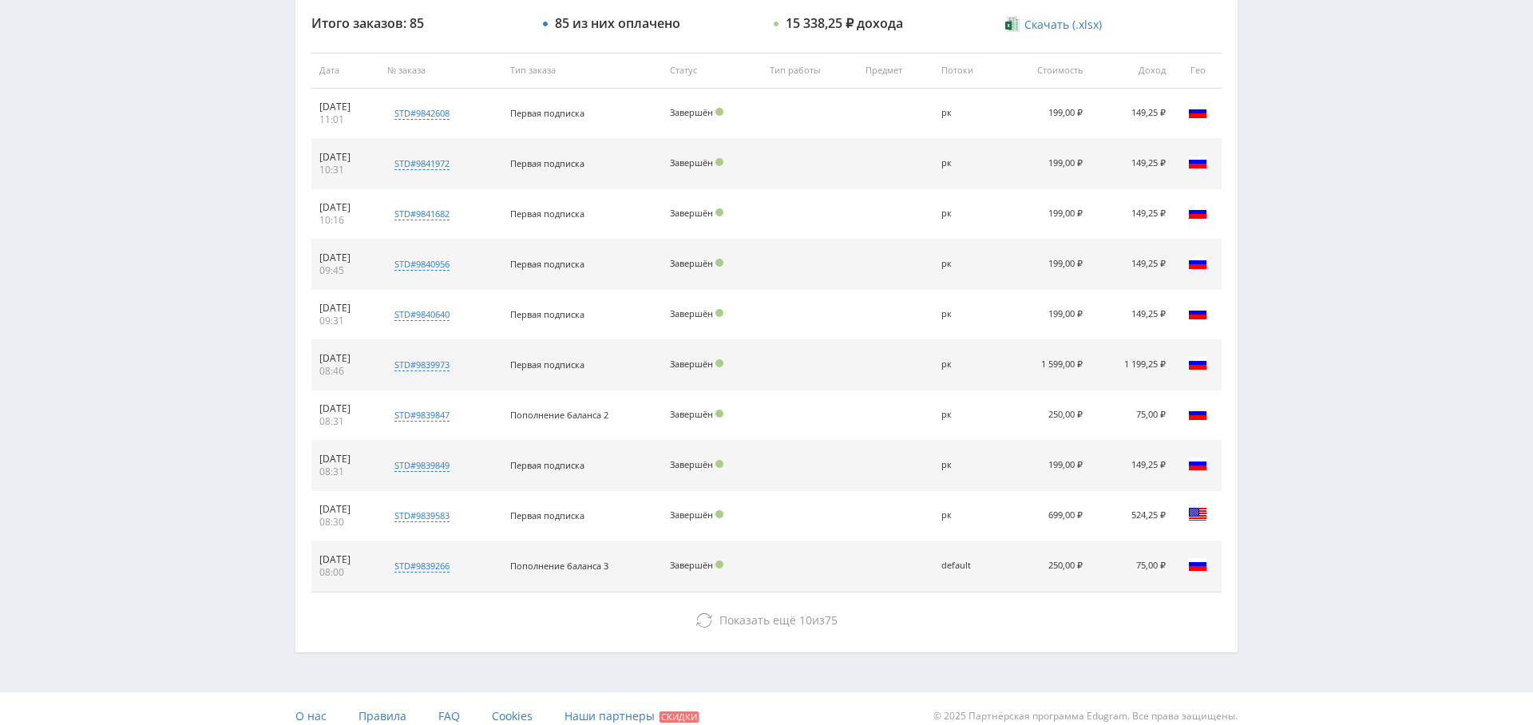
scroll to position [603, 0]
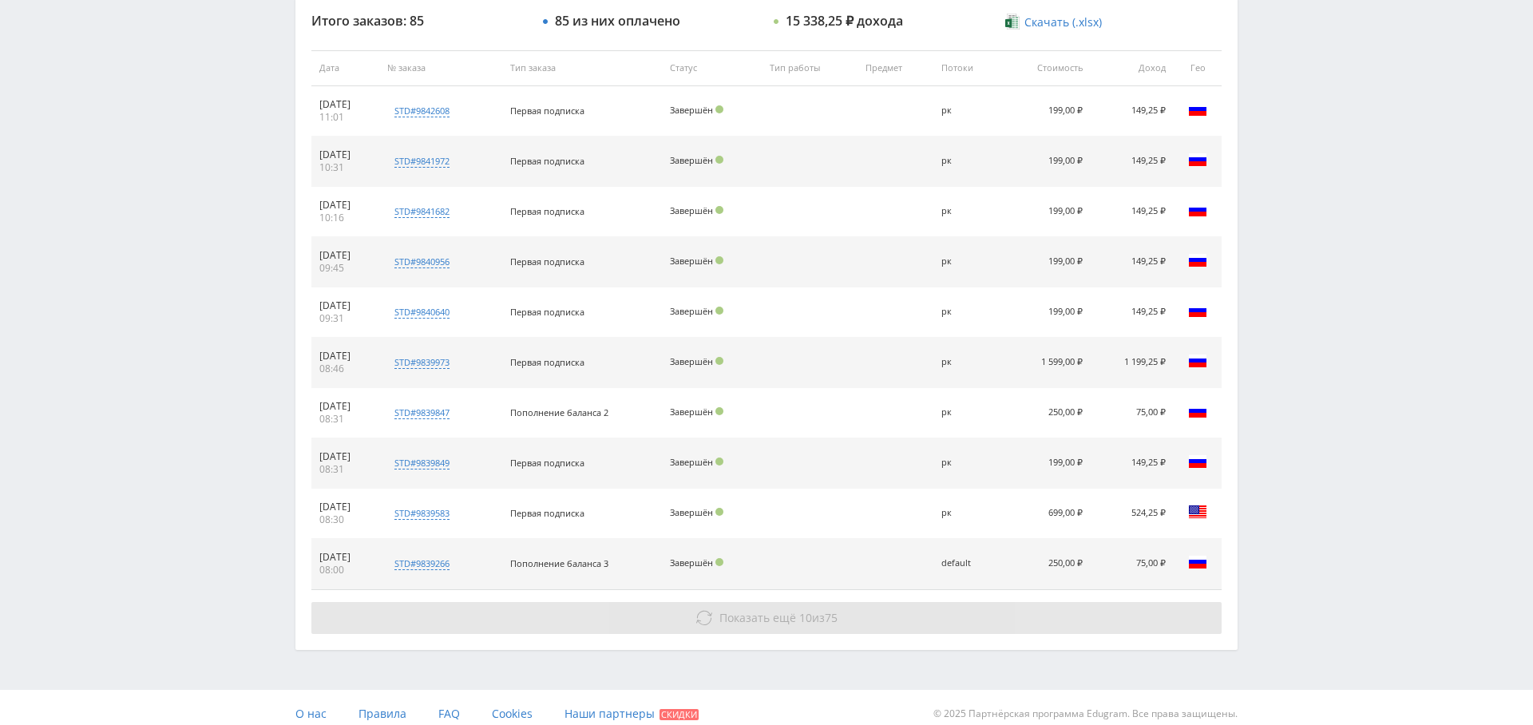
click at [790, 612] on span "Показать ещё" at bounding box center [757, 617] width 77 height 15
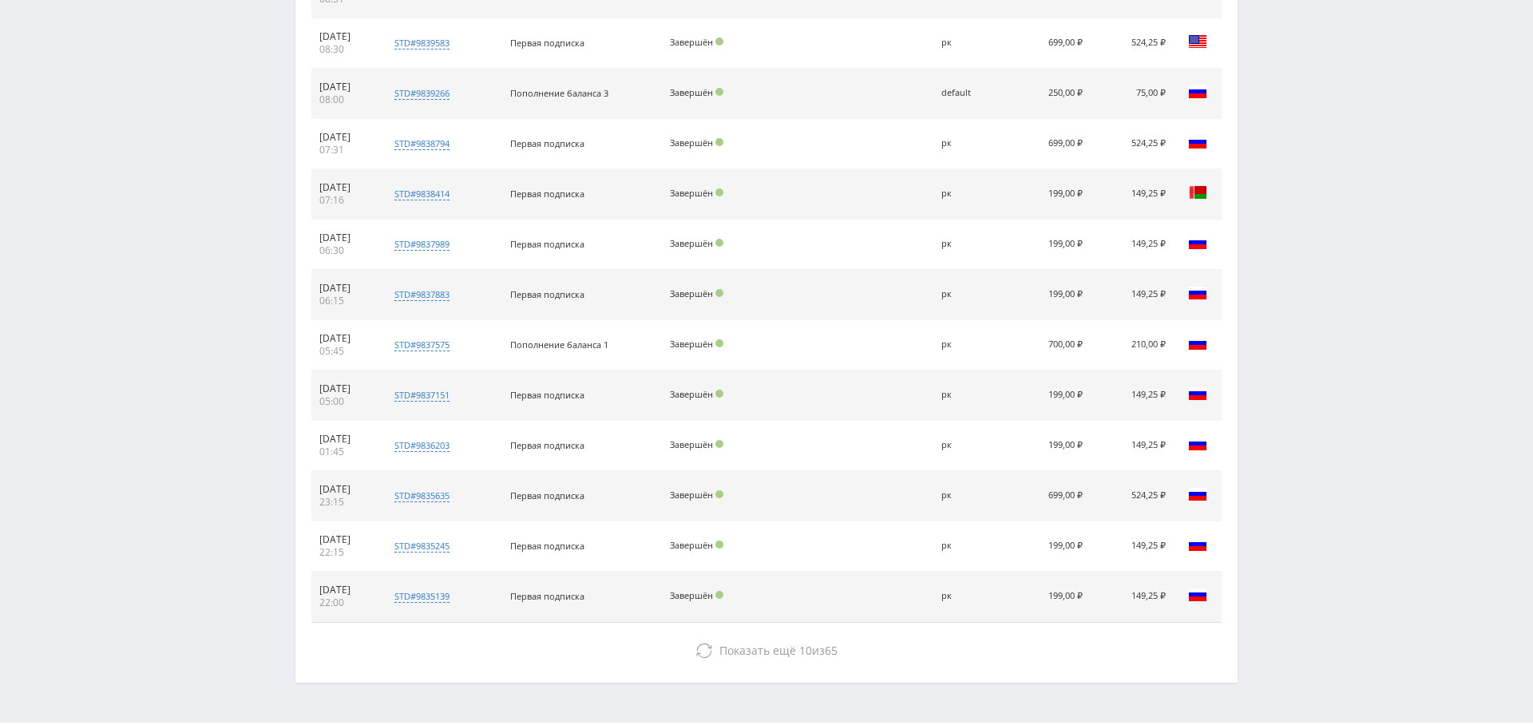
scroll to position [1112, 0]
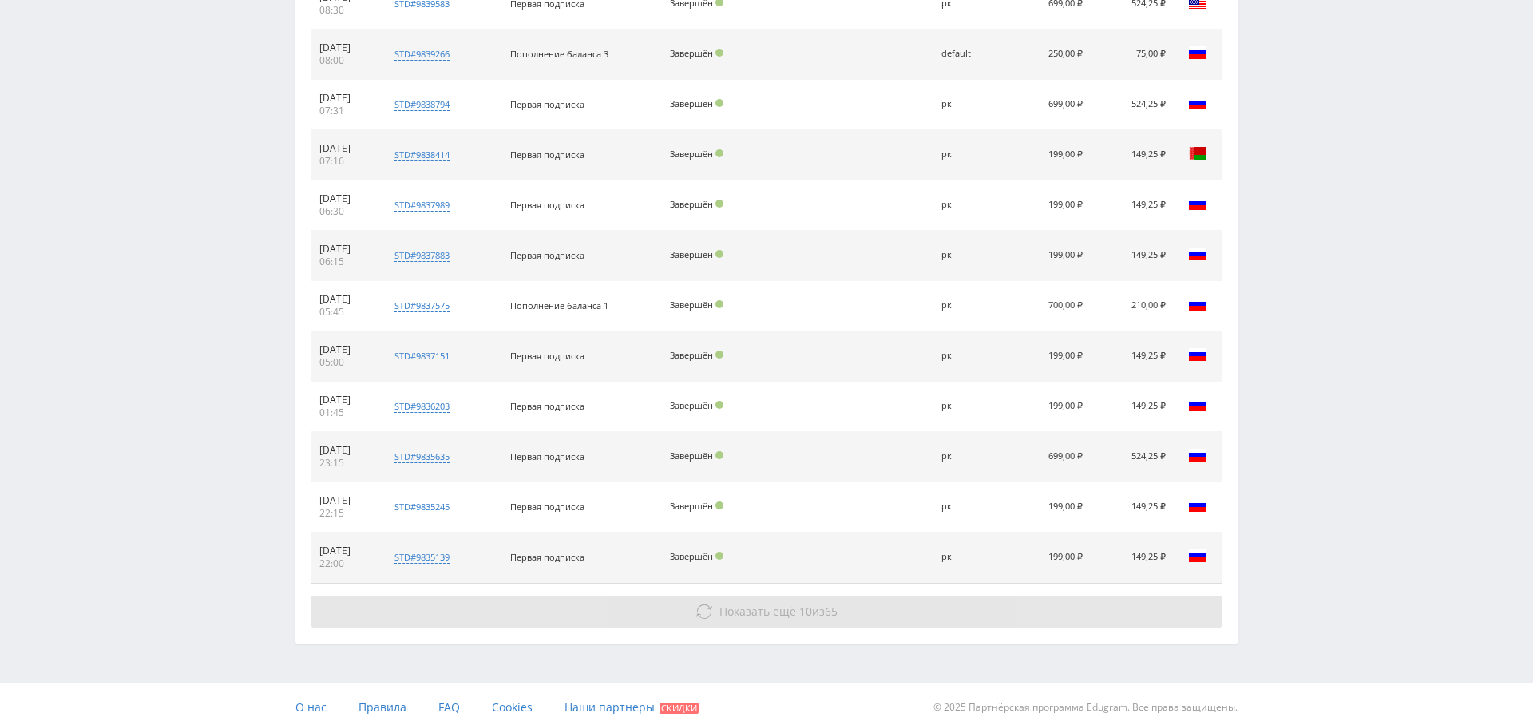
click at [746, 604] on span "Показать ещё" at bounding box center [757, 611] width 77 height 15
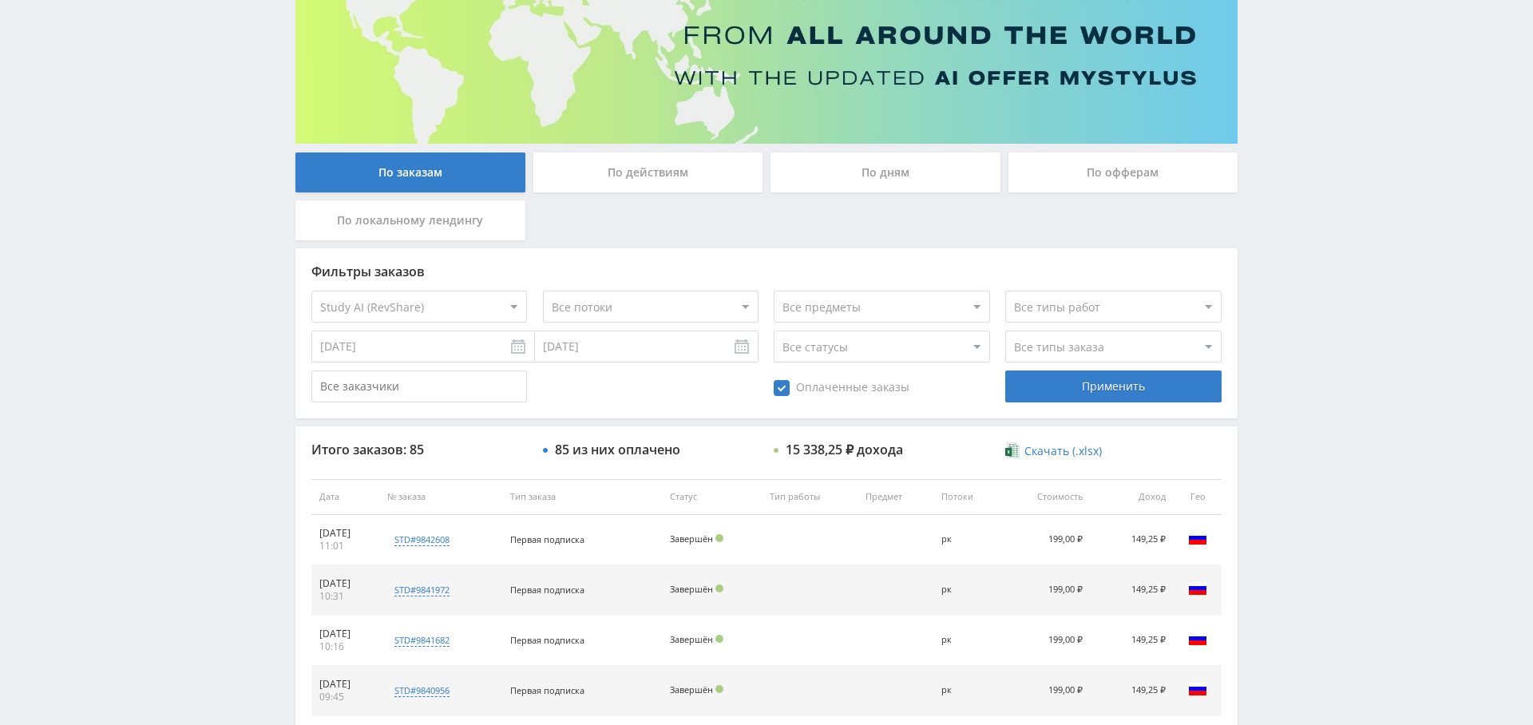
scroll to position [0, 0]
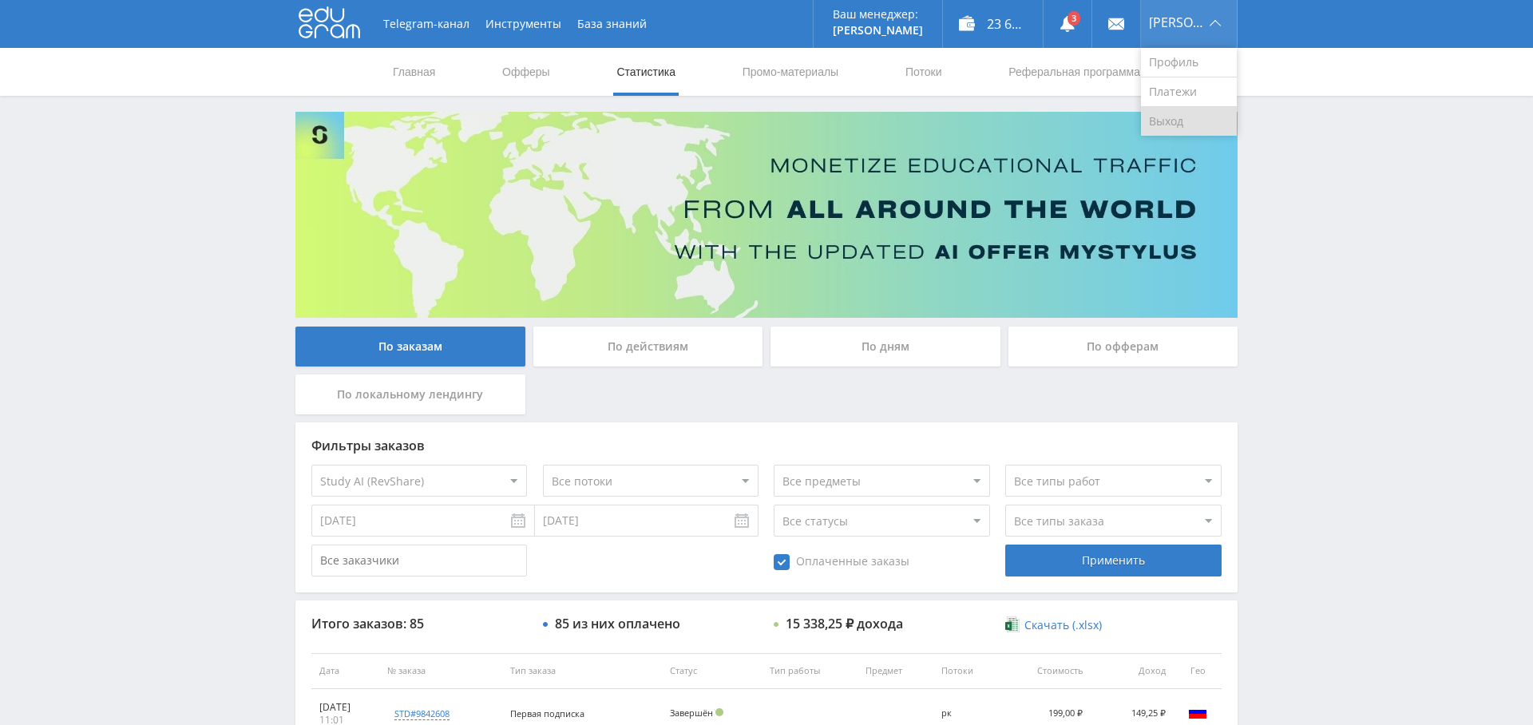
click at [1189, 124] on link "Выход" at bounding box center [1189, 121] width 96 height 29
